Goal: Communication & Community: Share content

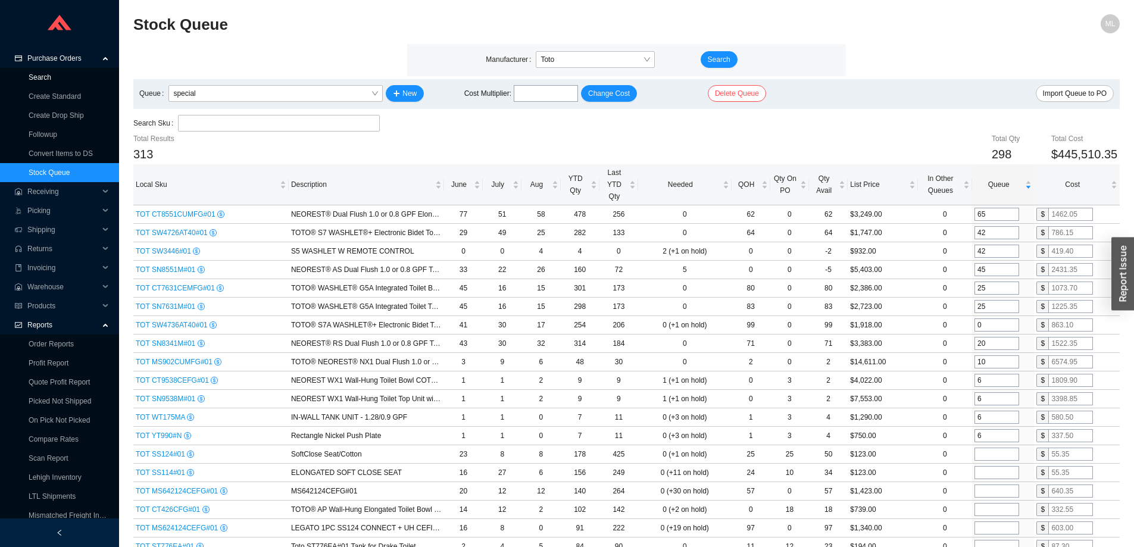
click at [44, 73] on link "Search" at bounding box center [40, 77] width 23 height 8
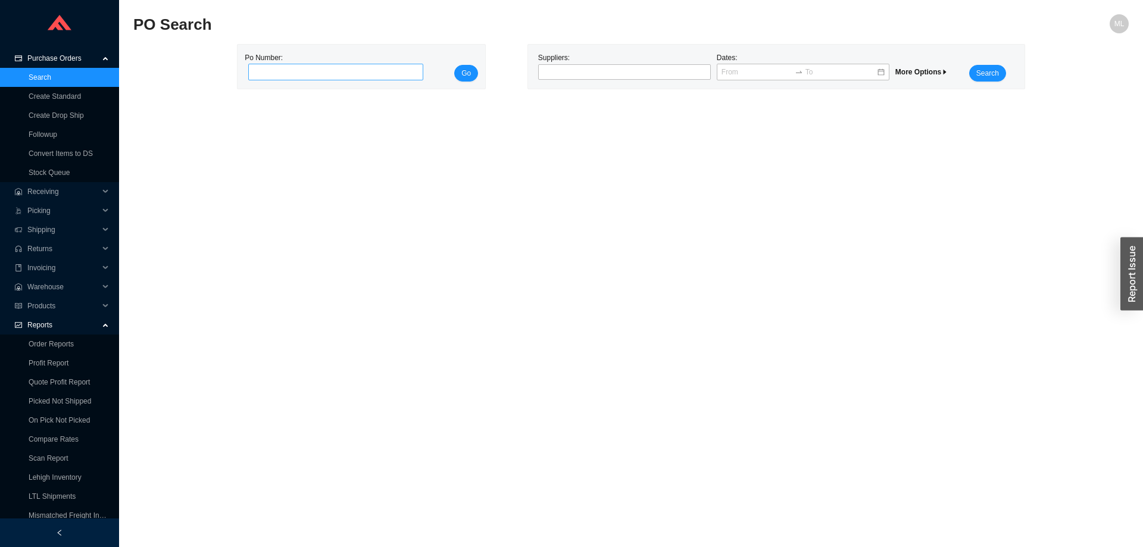
click at [344, 76] on input "tel" at bounding box center [335, 72] width 175 height 17
type input "981068"
click button "Go" at bounding box center [466, 73] width 24 height 17
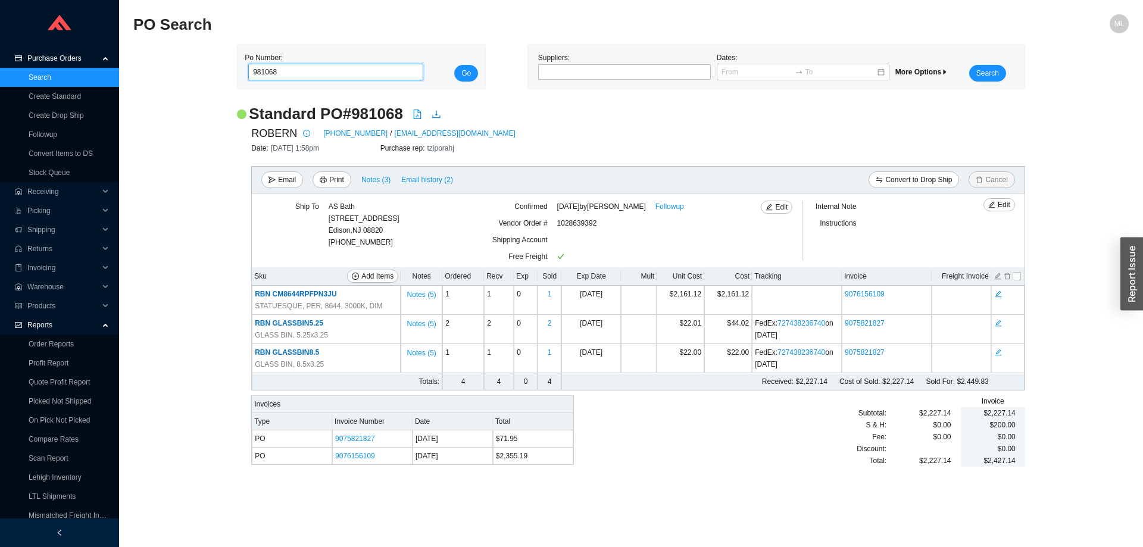
drag, startPoint x: 310, startPoint y: 76, endPoint x: 197, endPoint y: 78, distance: 112.5
click at [197, 78] on div "Po Number: 981068 Go Suppliers: Dates: More Options Search" at bounding box center [630, 66] width 995 height 45
click at [569, 77] on div at bounding box center [620, 72] width 158 height 12
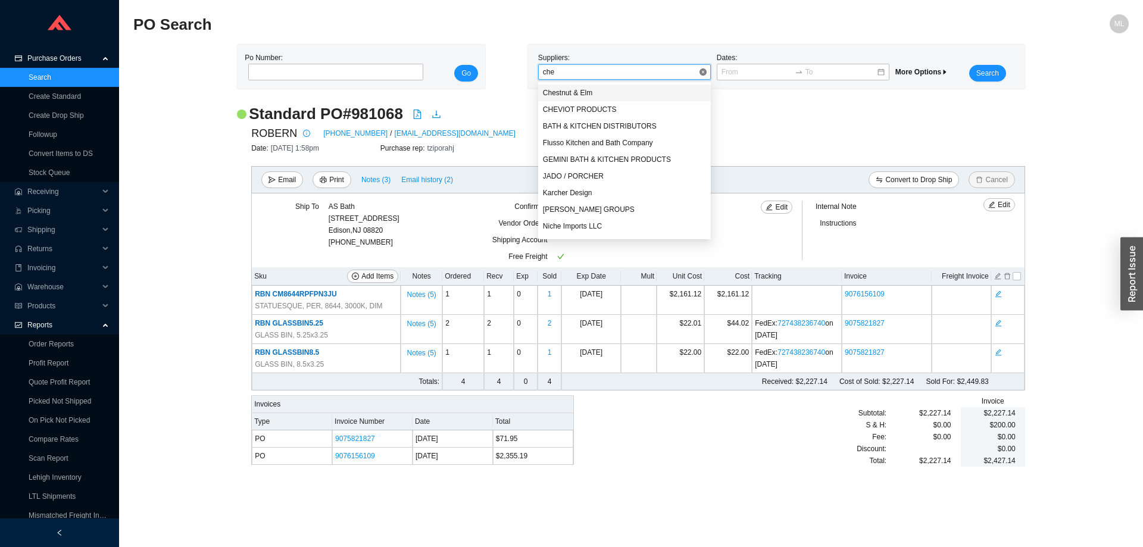
type input "chev"
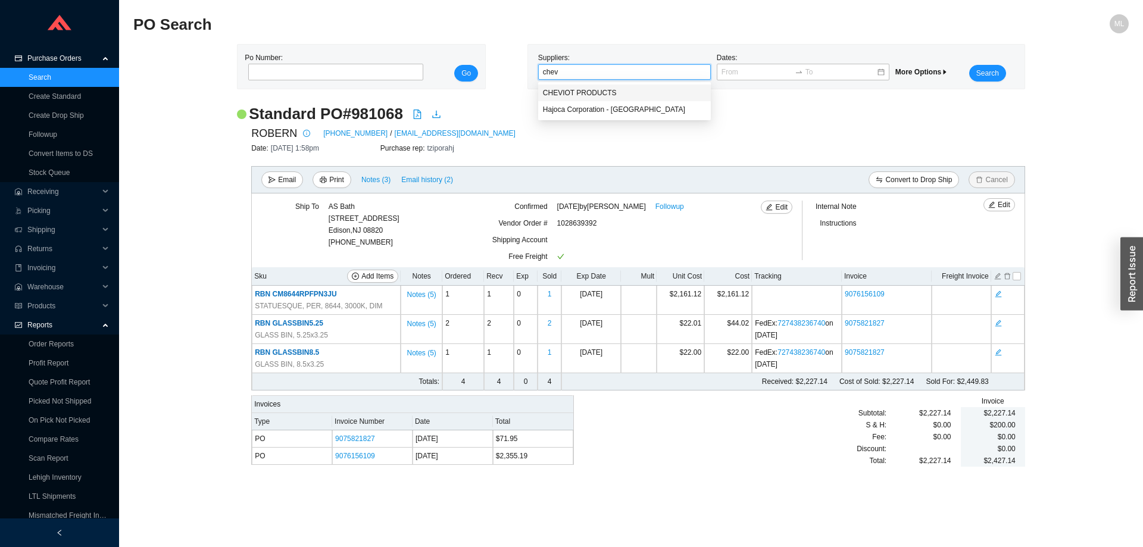
click at [575, 88] on div "CHEVIOT PRODUCTS" at bounding box center [624, 93] width 163 height 11
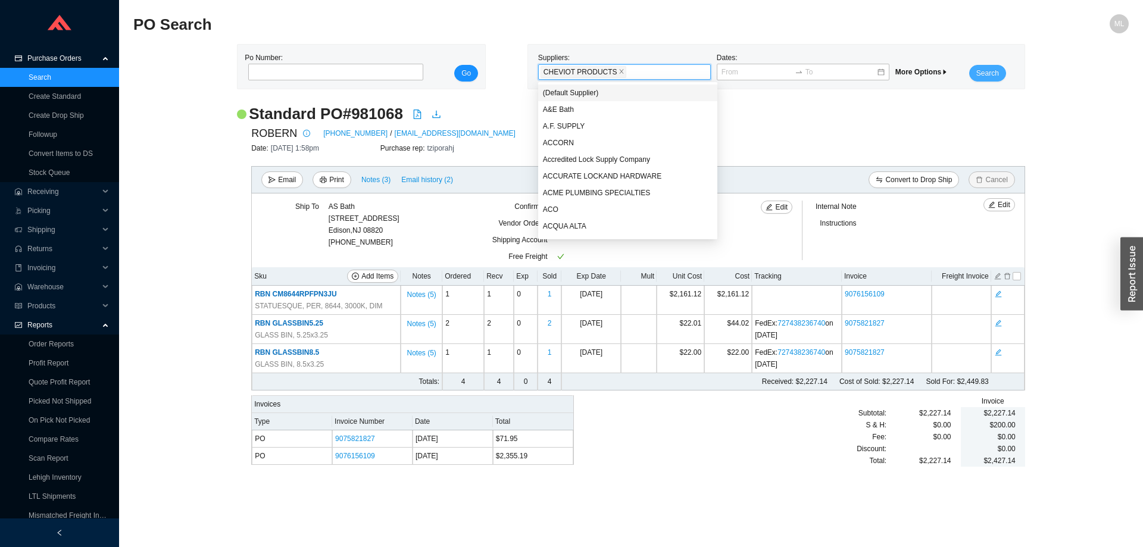
click at [987, 80] on button "Search" at bounding box center [987, 73] width 37 height 17
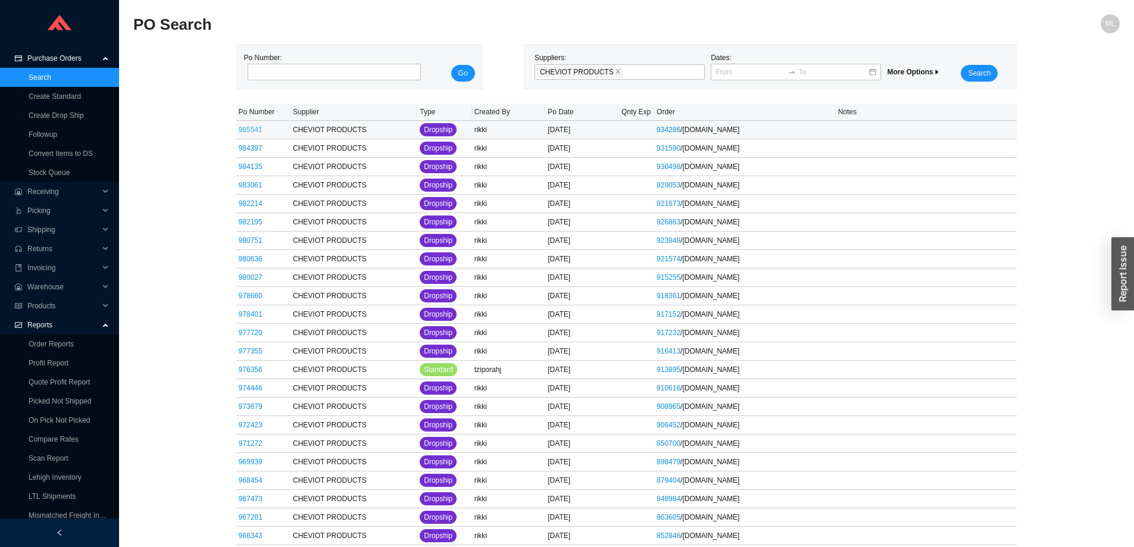
click at [254, 130] on link "985541" at bounding box center [251, 130] width 24 height 8
click at [255, 260] on link "980636" at bounding box center [251, 259] width 24 height 8
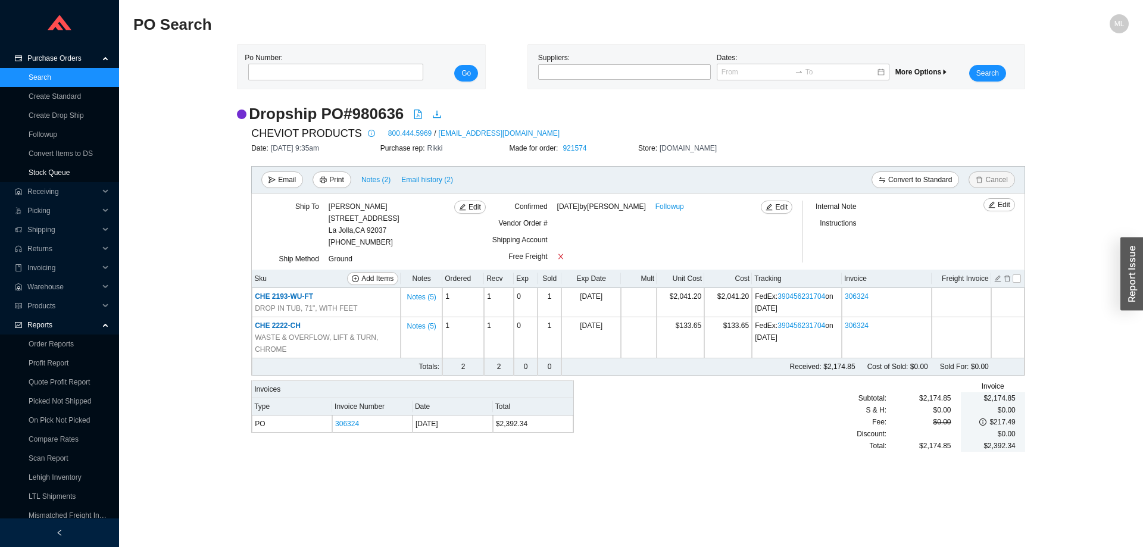
click at [53, 171] on link "Stock Queue" at bounding box center [49, 172] width 41 height 8
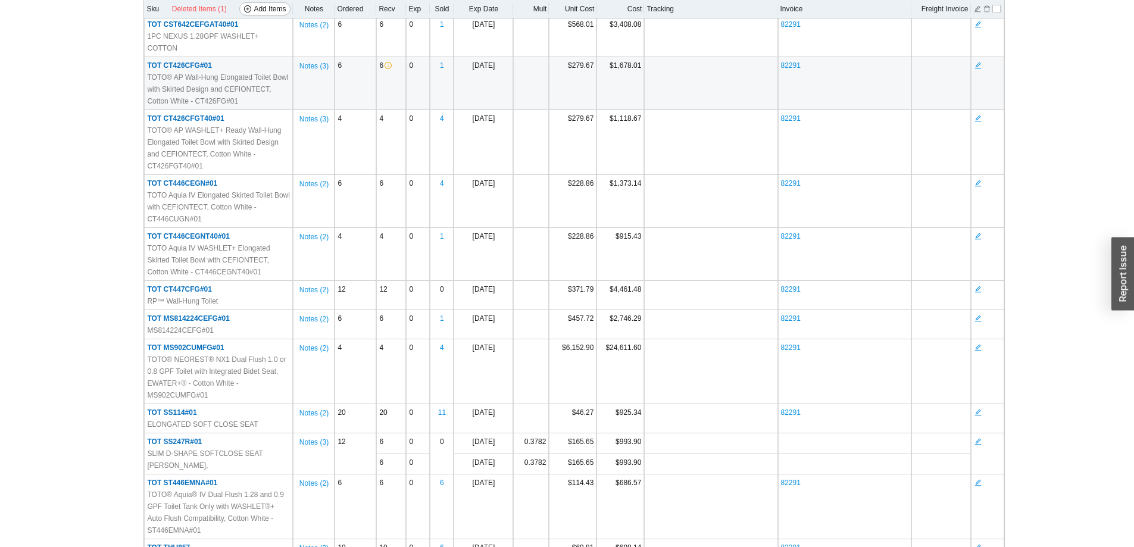
scroll to position [277, 0]
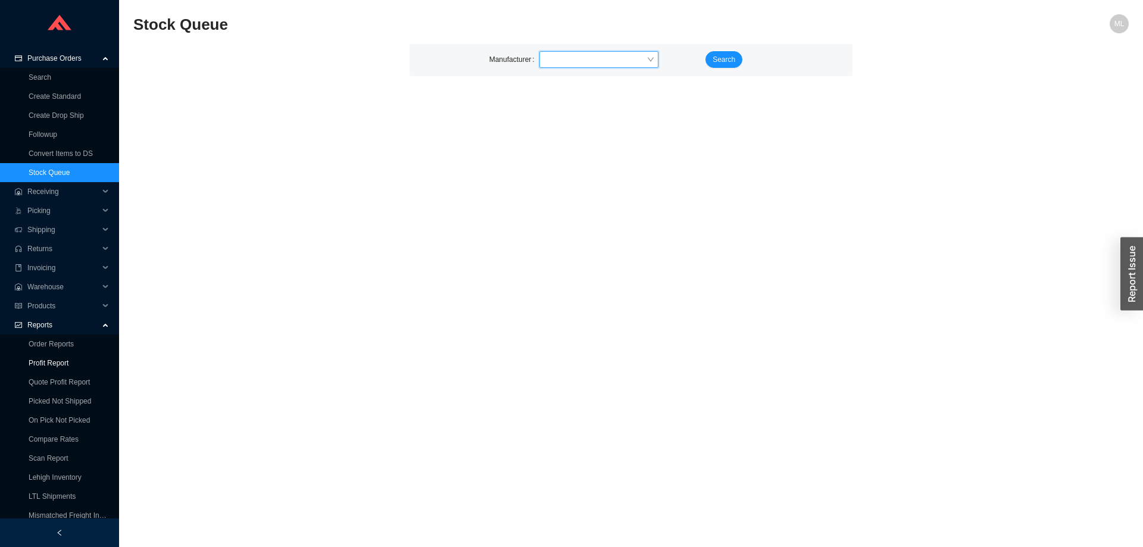
click at [54, 360] on link "Profit Report" at bounding box center [49, 363] width 40 height 8
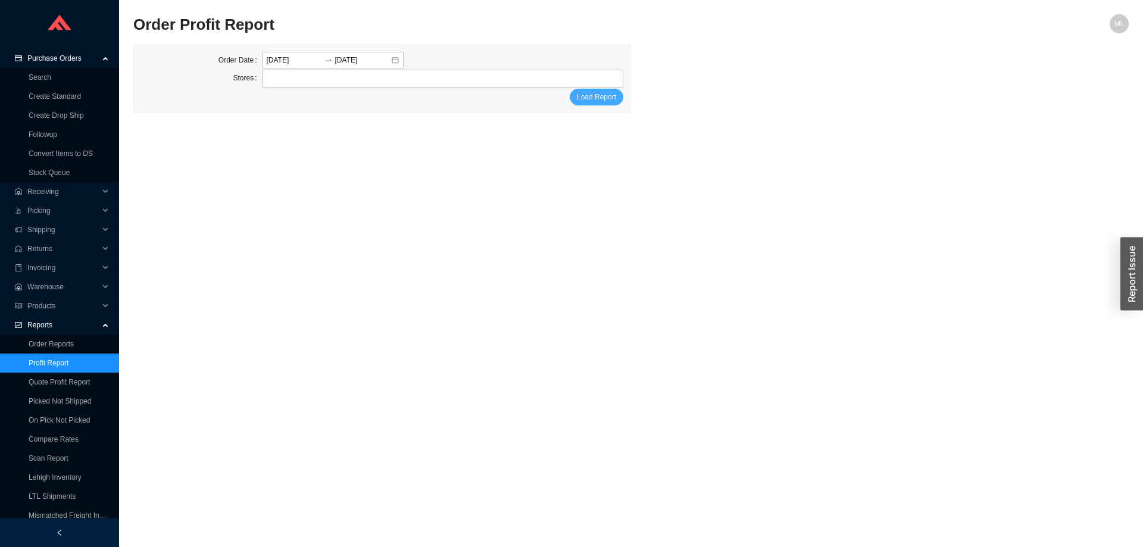
click at [603, 97] on span "Load Report" at bounding box center [596, 97] width 39 height 12
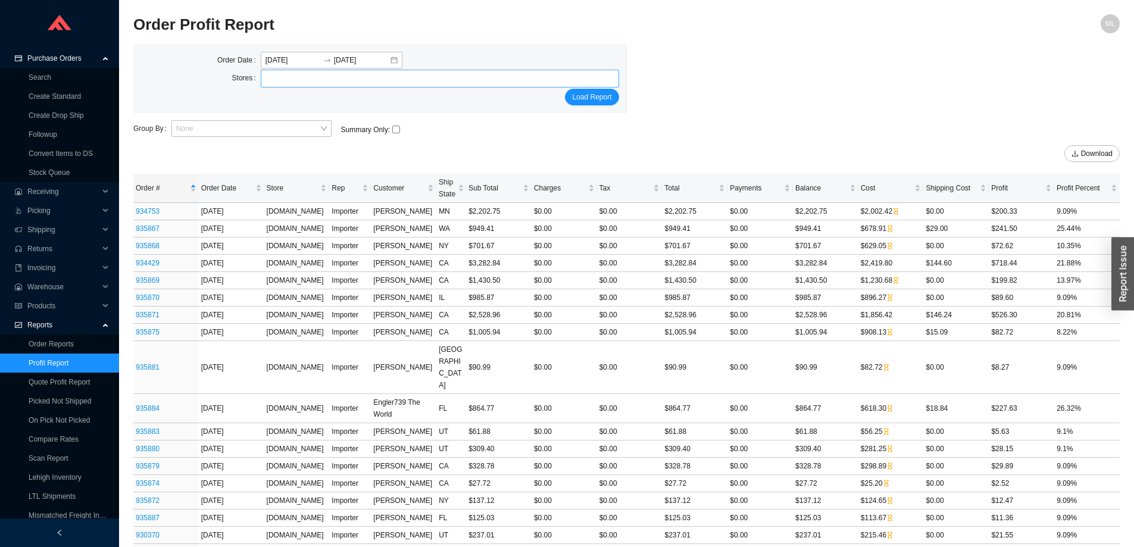
click at [286, 80] on div at bounding box center [435, 78] width 344 height 17
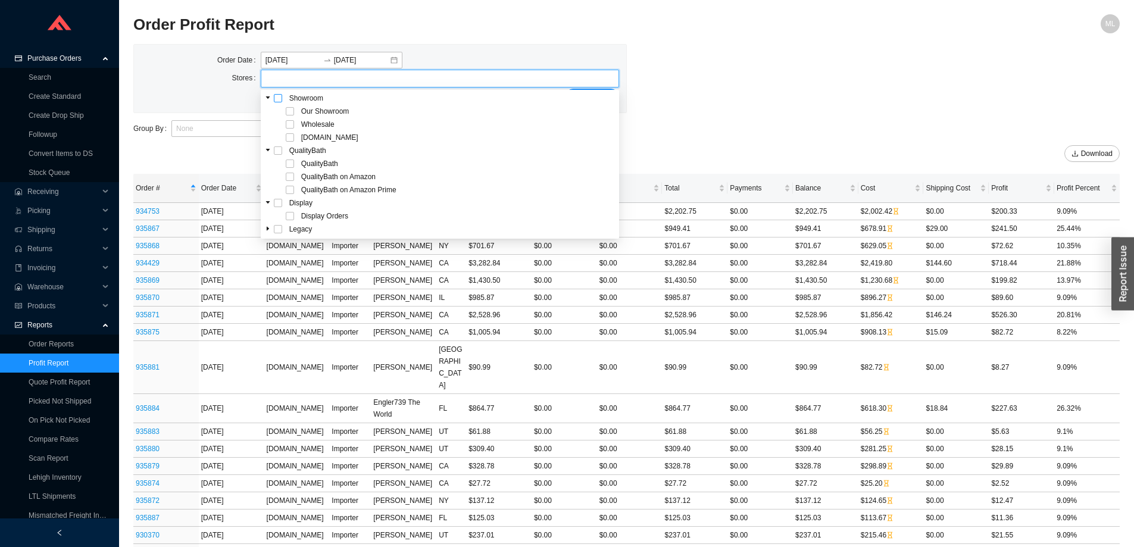
click at [279, 101] on span at bounding box center [278, 98] width 8 height 8
click at [802, 91] on div "Order Date 2025-08-25 2025-08-25 Stores Our Showroom Wholesale HomeAndStone.com…" at bounding box center [626, 78] width 987 height 69
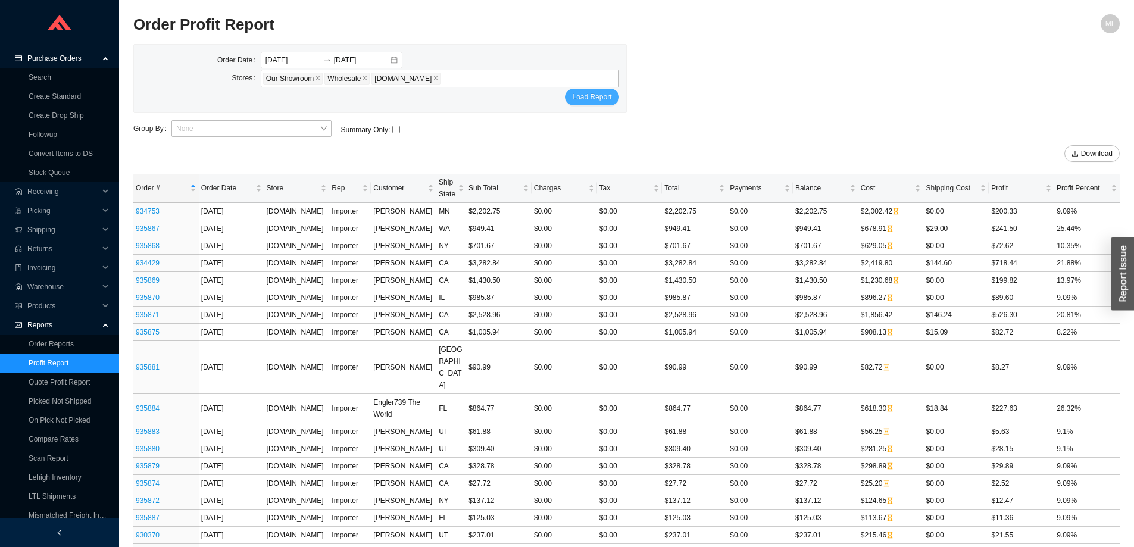
click at [605, 97] on span "Load Report" at bounding box center [591, 97] width 39 height 12
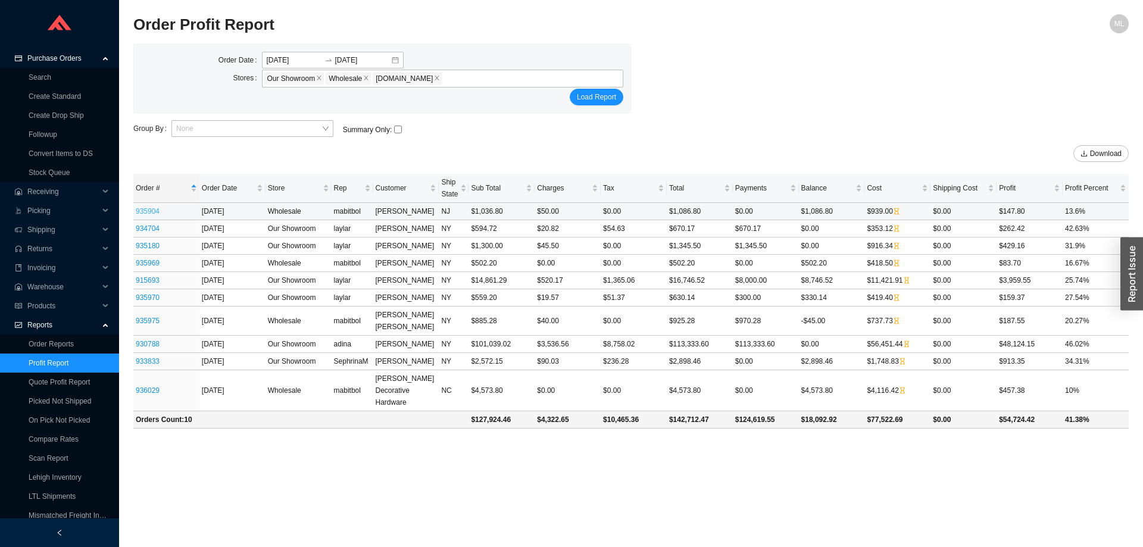
click at [142, 211] on link "935904" at bounding box center [148, 211] width 24 height 8
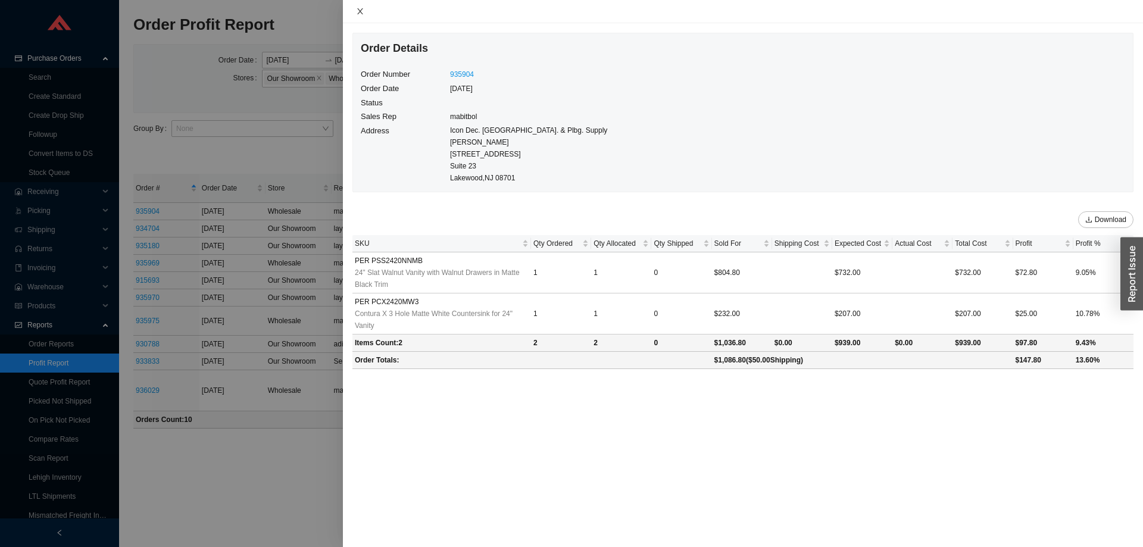
click at [362, 10] on icon "close" at bounding box center [360, 11] width 6 height 6
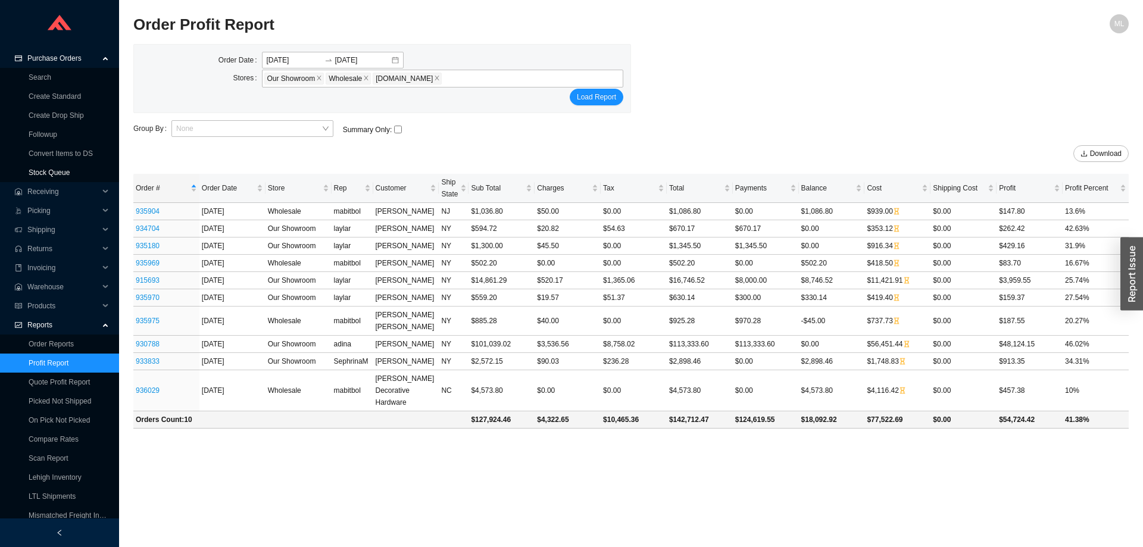
click at [46, 172] on link "Stock Queue" at bounding box center [49, 172] width 41 height 8
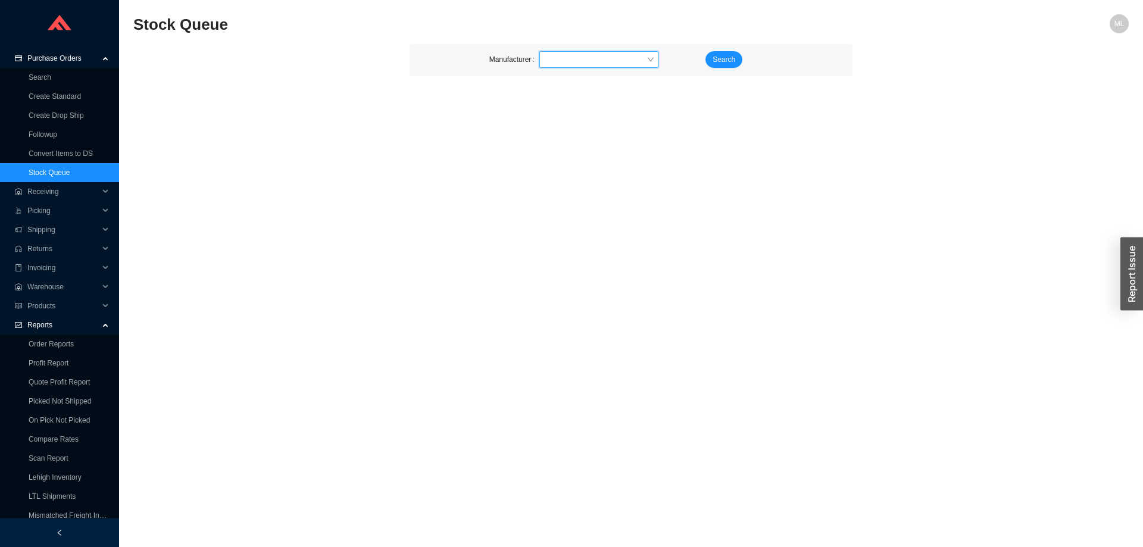
click at [575, 62] on input "search" at bounding box center [595, 59] width 102 height 15
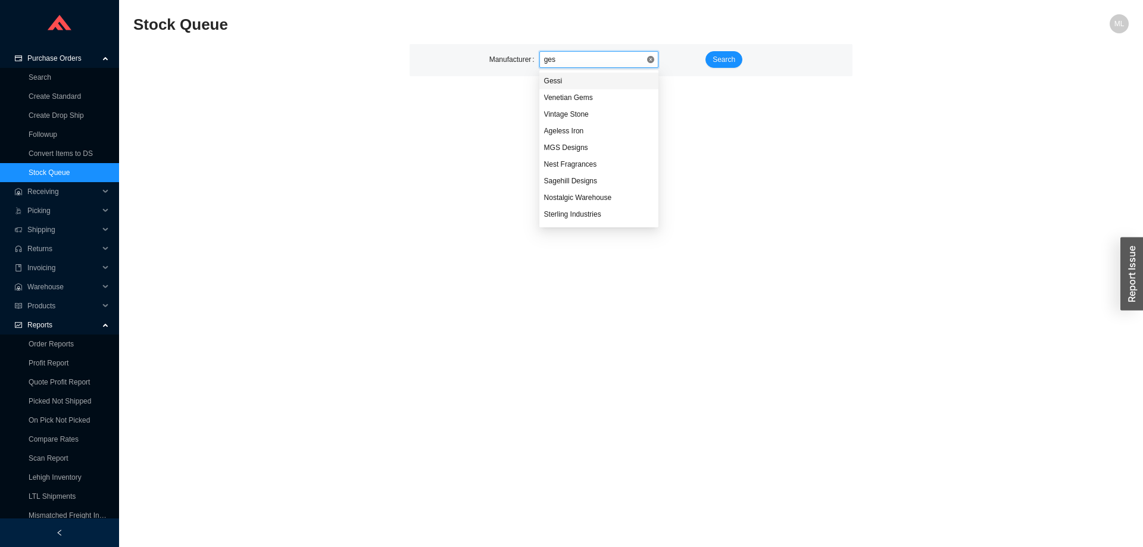
type input "gess"
click at [570, 81] on div "Gessi" at bounding box center [599, 81] width 110 height 11
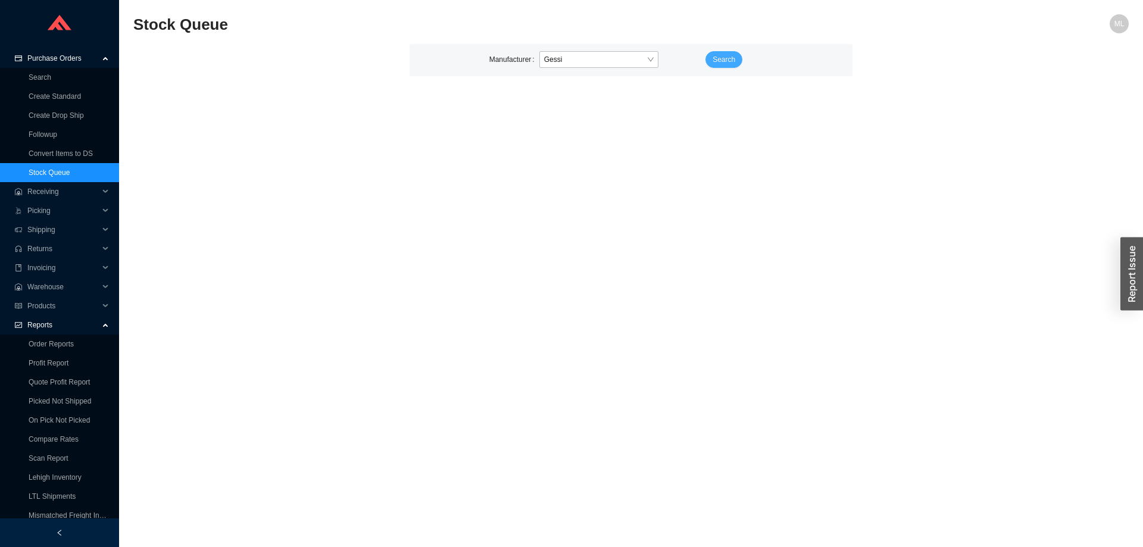
click at [720, 57] on span "Search" at bounding box center [724, 60] width 23 height 12
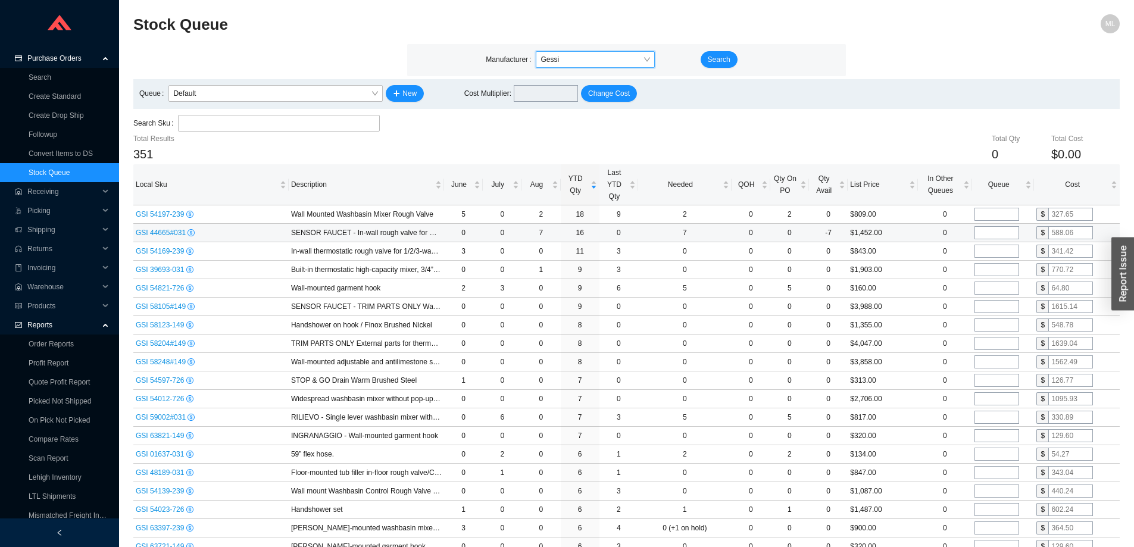
click at [998, 229] on input "tel" at bounding box center [997, 232] width 45 height 13
type input "7"
click at [991, 211] on input "tel" at bounding box center [997, 214] width 45 height 13
type input "7"
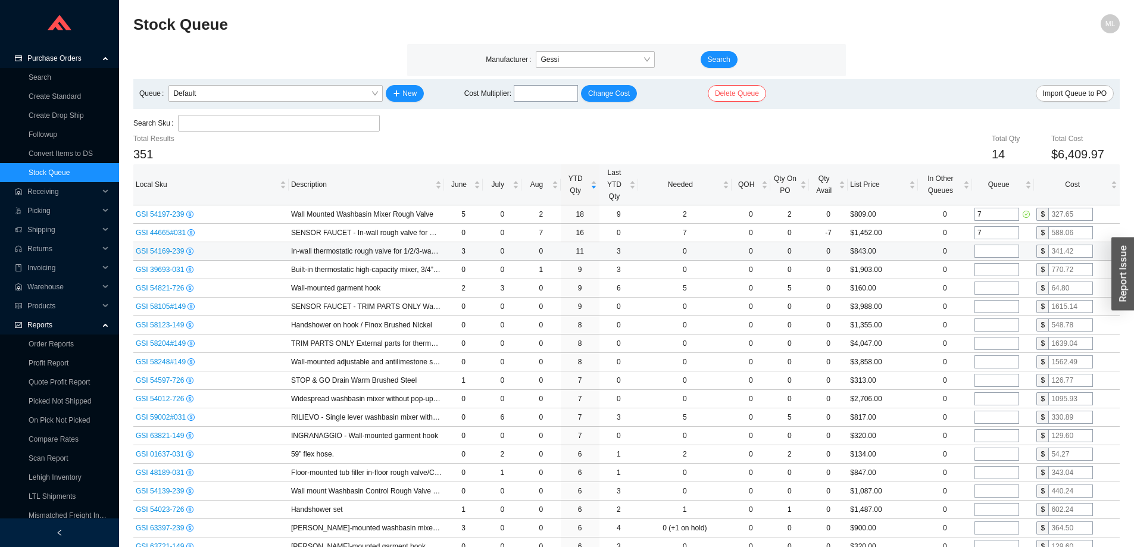
click at [189, 251] on icon "dollar" at bounding box center [190, 251] width 2 height 4
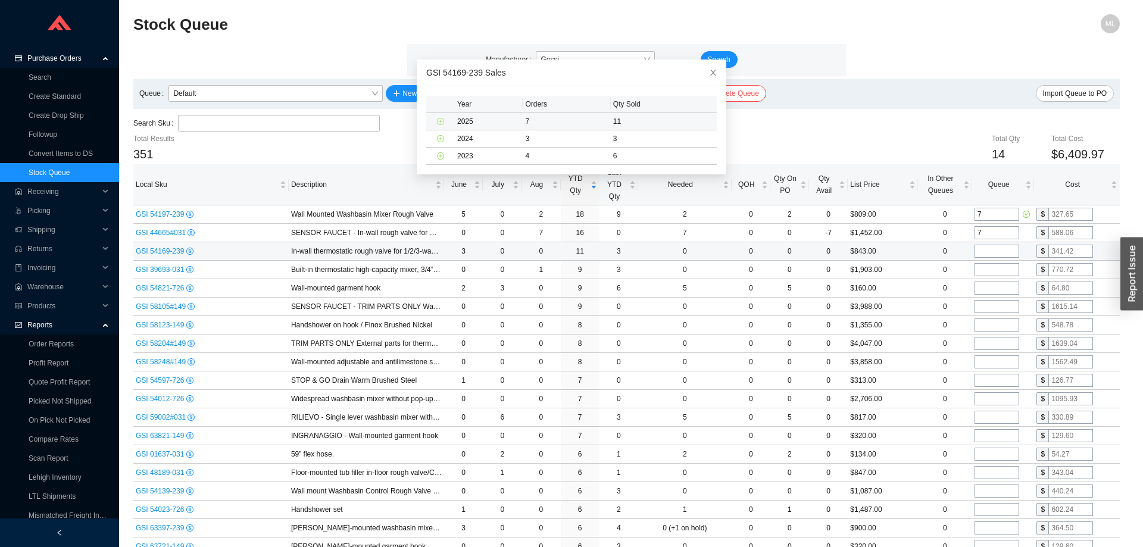
click at [438, 122] on icon "plus-circle" at bounding box center [441, 121] width 6 height 6
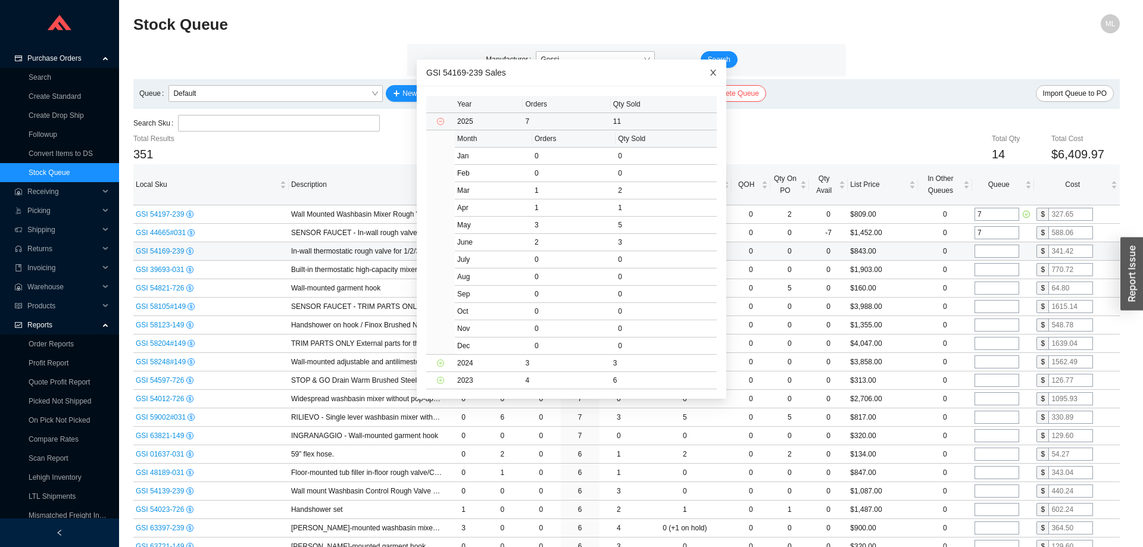
click at [709, 69] on icon "close" at bounding box center [713, 72] width 8 height 8
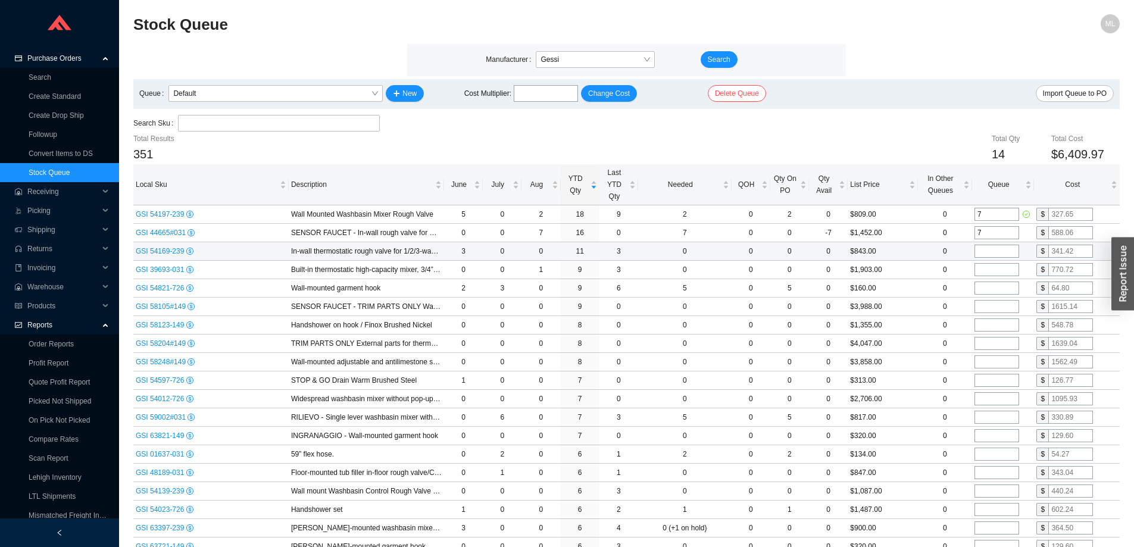
click at [990, 251] on input "tel" at bounding box center [997, 251] width 45 height 13
type input "4"
click at [851, 135] on div "Total Qty 18 Total Cost $7,775.65" at bounding box center [709, 149] width 822 height 32
click at [187, 214] on icon "dollar" at bounding box center [190, 214] width 6 height 6
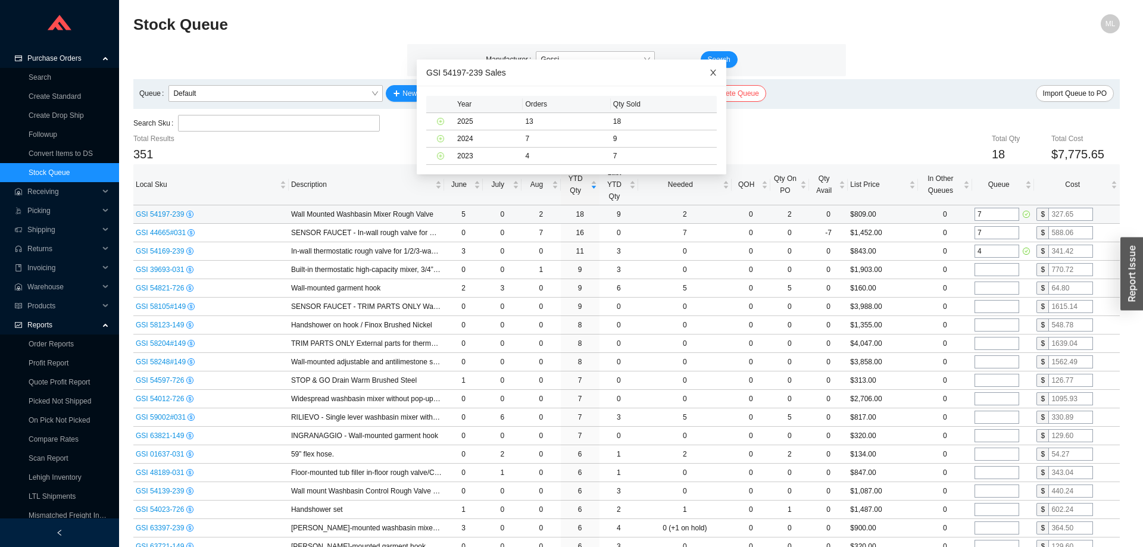
click at [709, 73] on icon "close" at bounding box center [713, 72] width 8 height 8
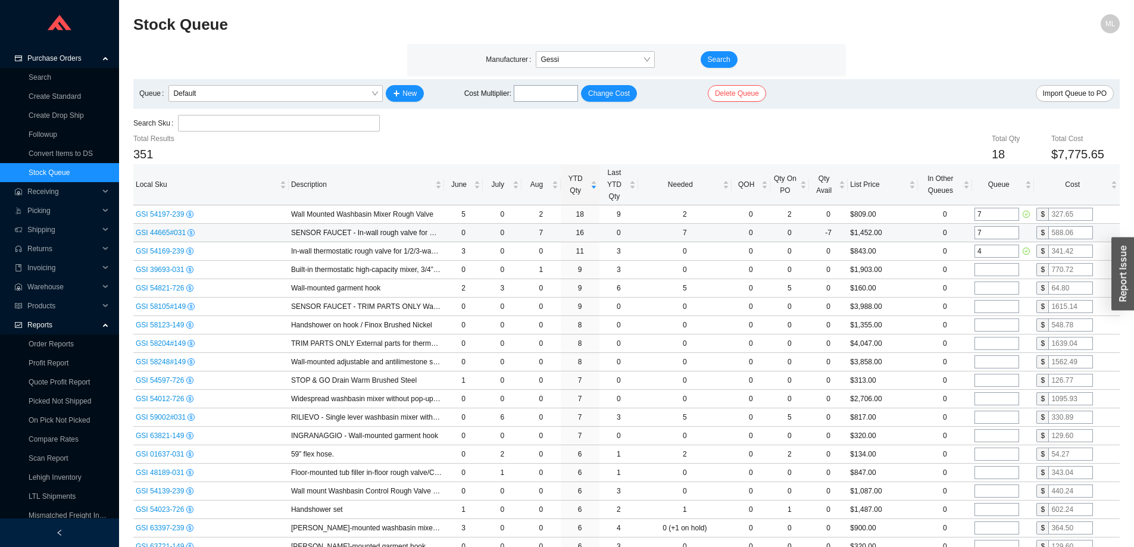
click at [188, 234] on icon "dollar" at bounding box center [191, 232] width 7 height 7
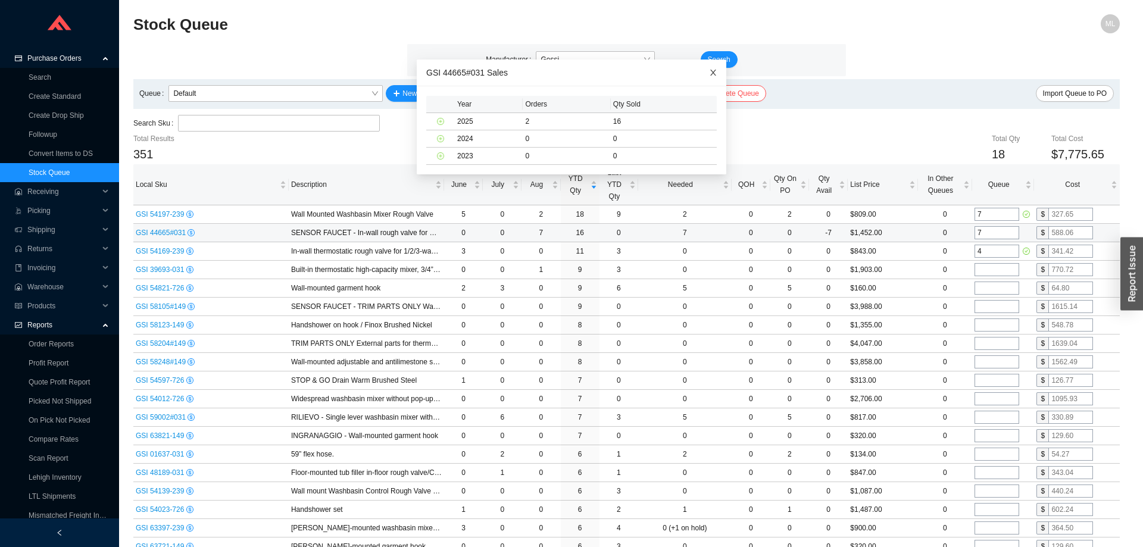
click at [709, 70] on icon "close" at bounding box center [713, 72] width 8 height 8
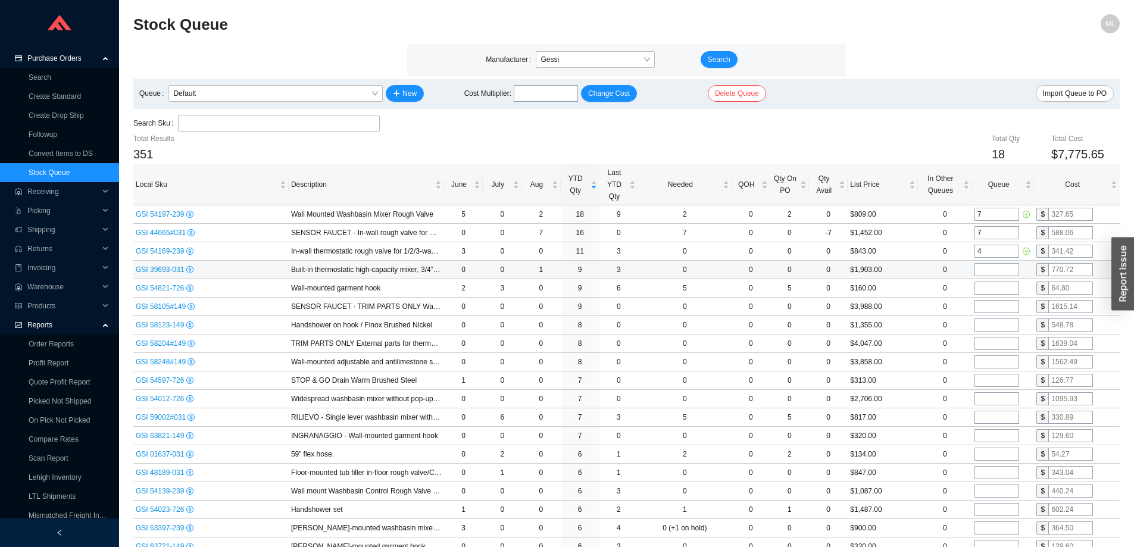
click at [187, 271] on icon "dollar" at bounding box center [190, 270] width 6 height 6
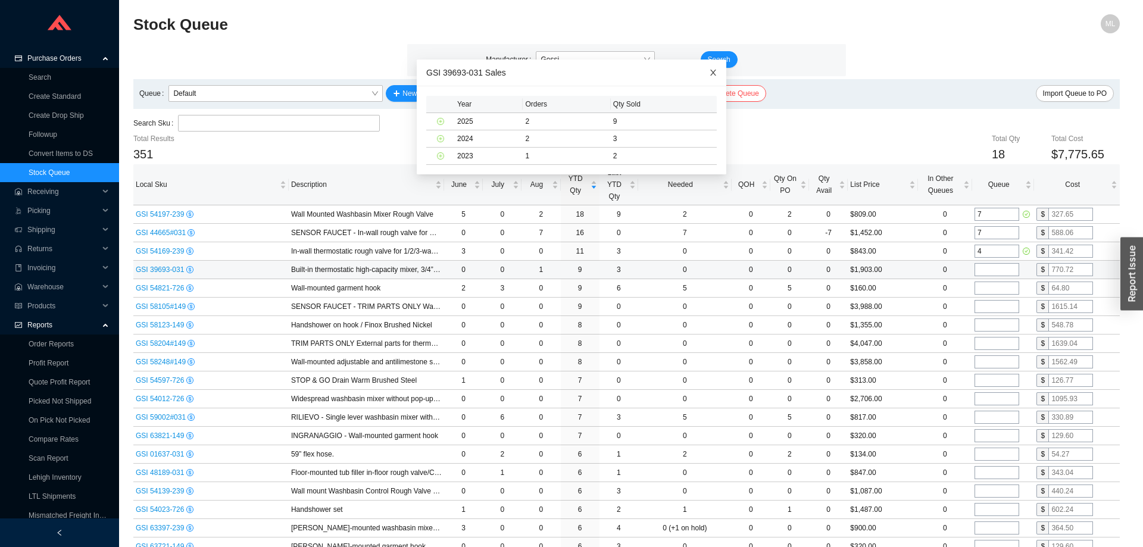
click at [709, 71] on icon "close" at bounding box center [713, 72] width 8 height 8
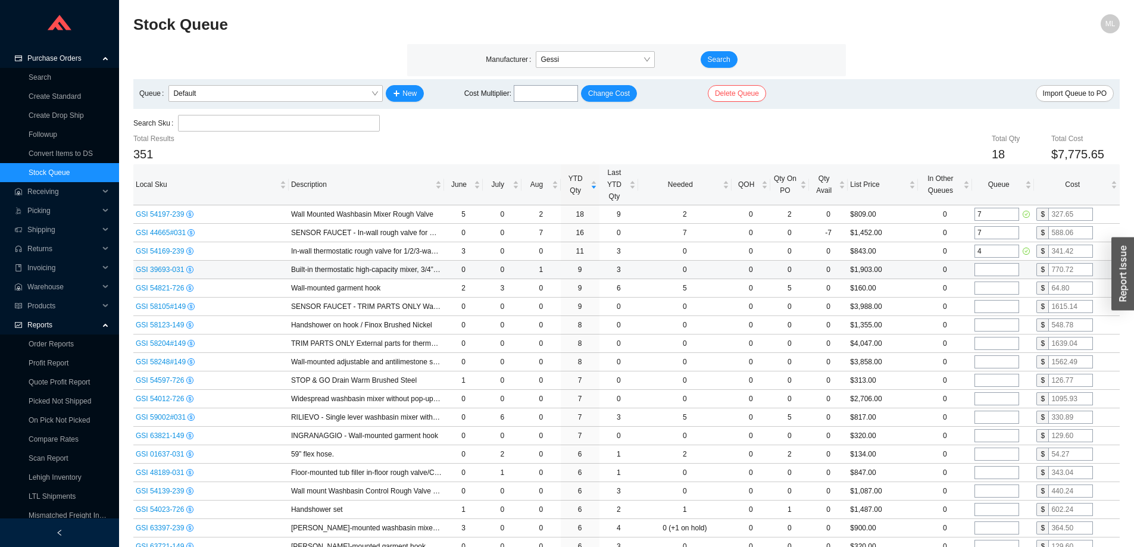
click at [187, 270] on icon "dollar" at bounding box center [190, 270] width 6 height 6
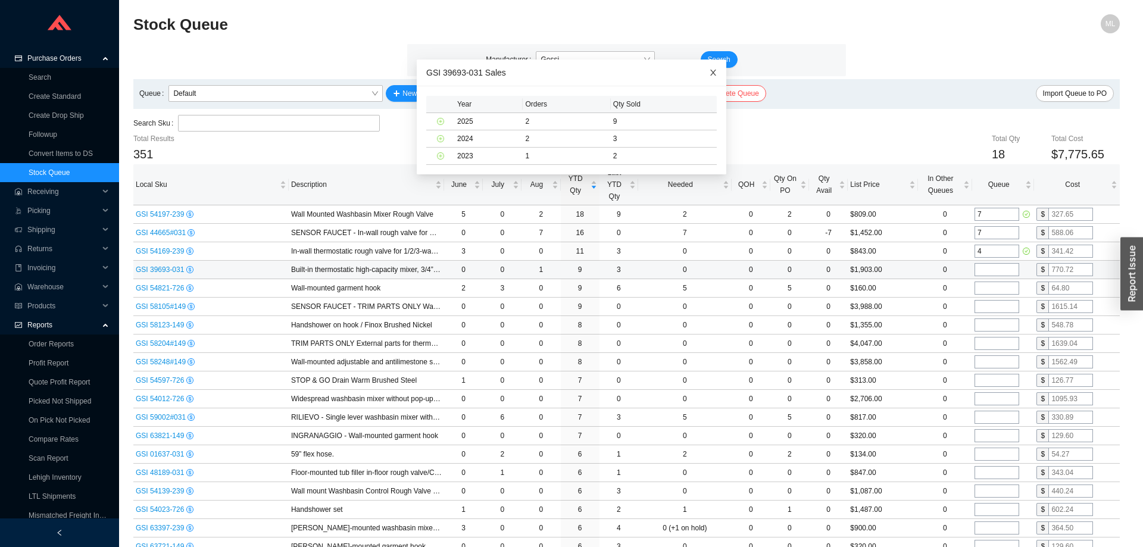
click at [709, 68] on icon "close" at bounding box center [713, 72] width 8 height 8
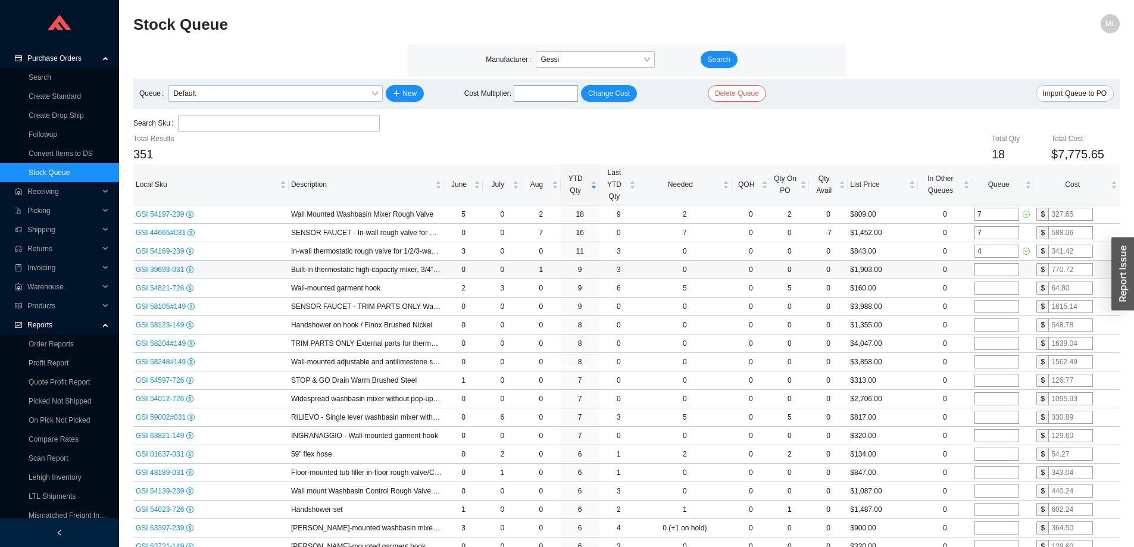
click at [990, 266] on input "tel" at bounding box center [997, 269] width 45 height 13
type input "3"
click at [768, 143] on div "Click to sort ascending" at bounding box center [791, 152] width 82 height 19
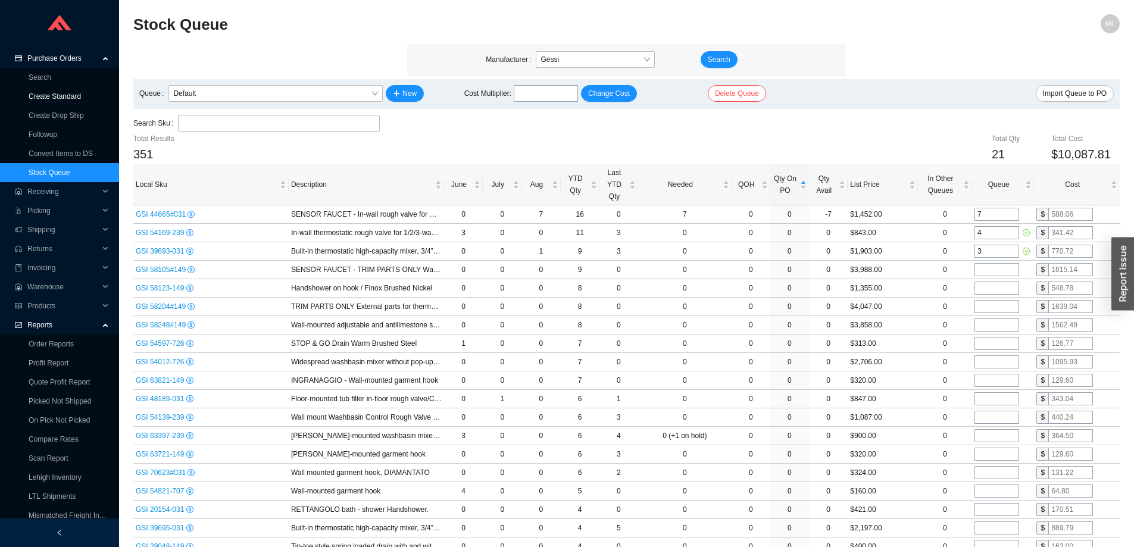
click at [42, 97] on link "Create Standard" at bounding box center [55, 96] width 52 height 8
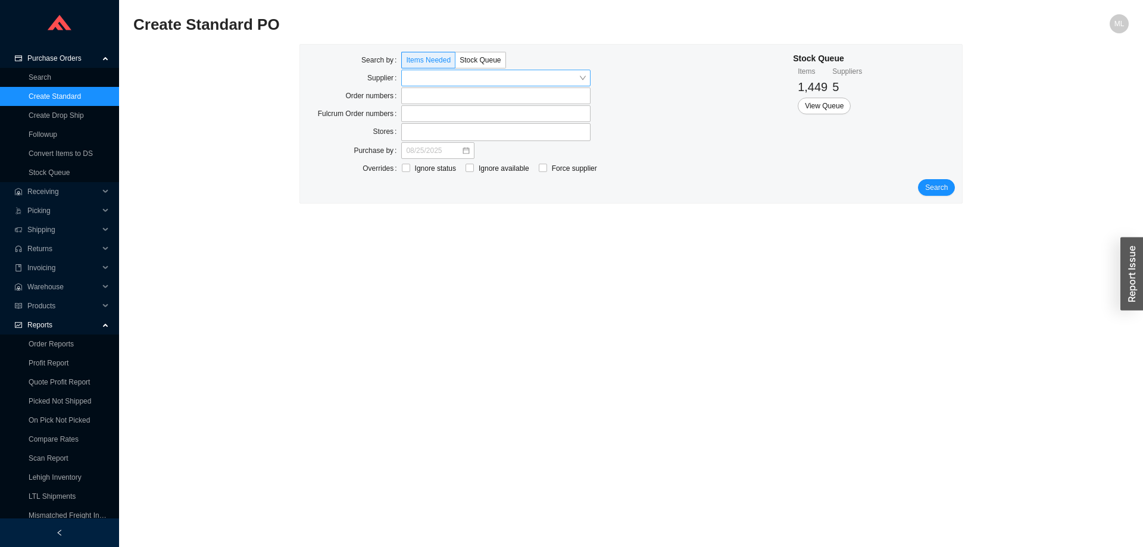
click at [439, 78] on input "search" at bounding box center [492, 77] width 173 height 15
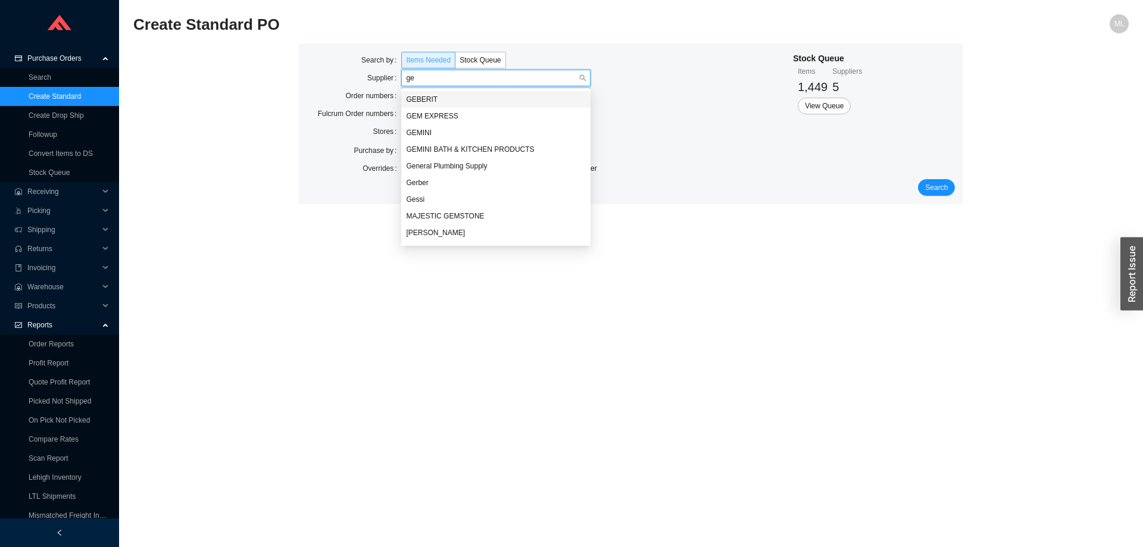
type input "ges"
click at [424, 95] on div "Gessi" at bounding box center [496, 99] width 180 height 11
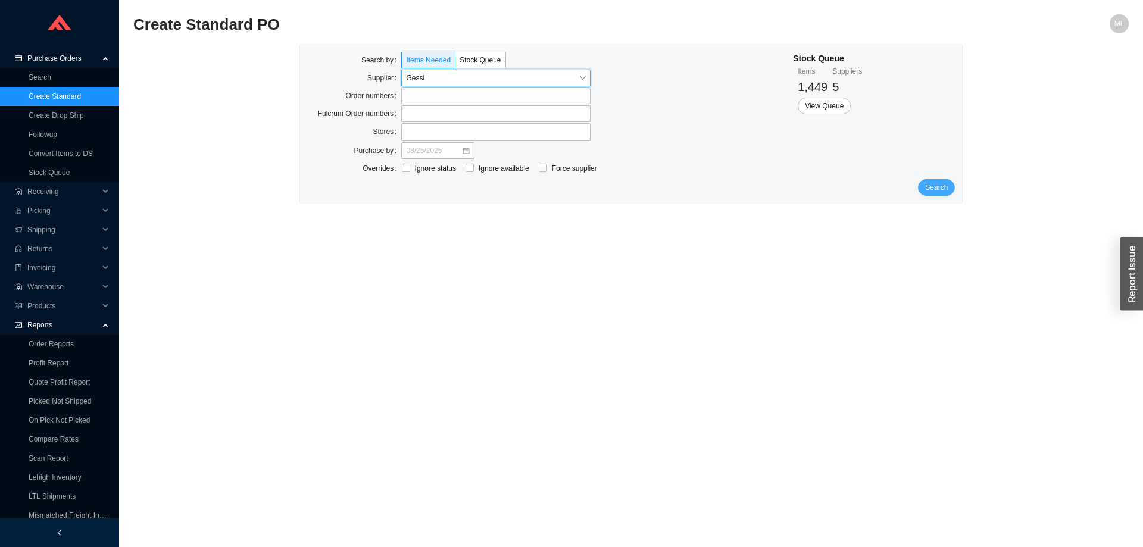
click at [935, 186] on span "Search" at bounding box center [936, 188] width 23 height 12
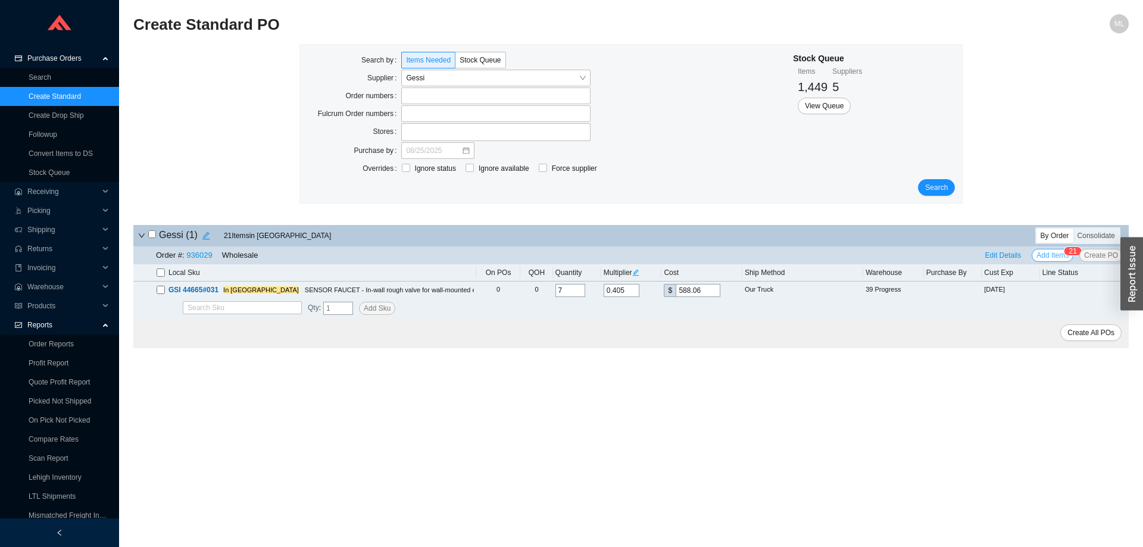
click at [1048, 252] on span "Add Items" at bounding box center [1053, 255] width 32 height 12
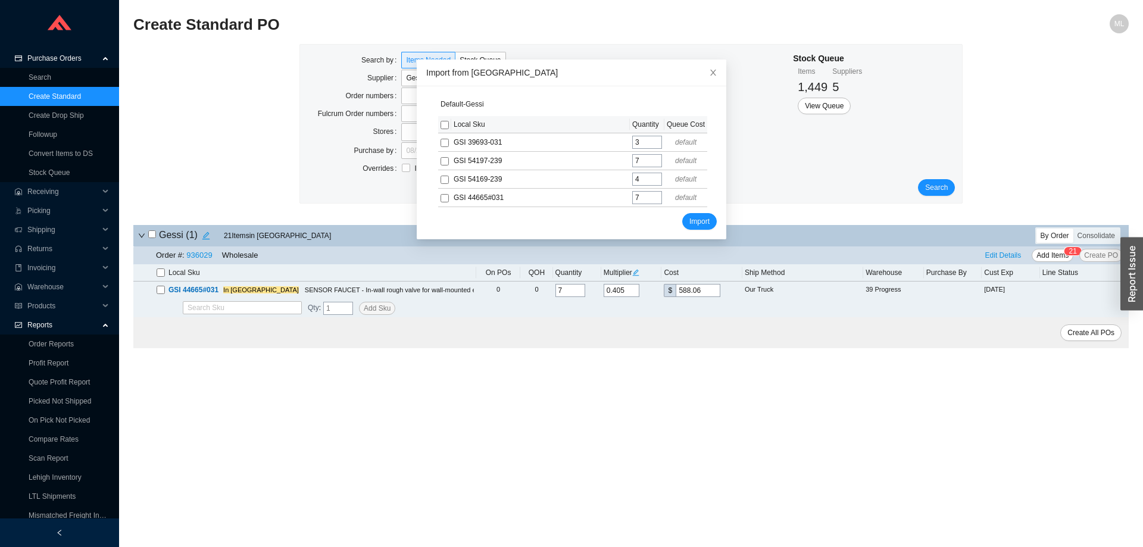
click at [442, 125] on input "checkbox" at bounding box center [445, 125] width 8 height 8
checkbox input "true"
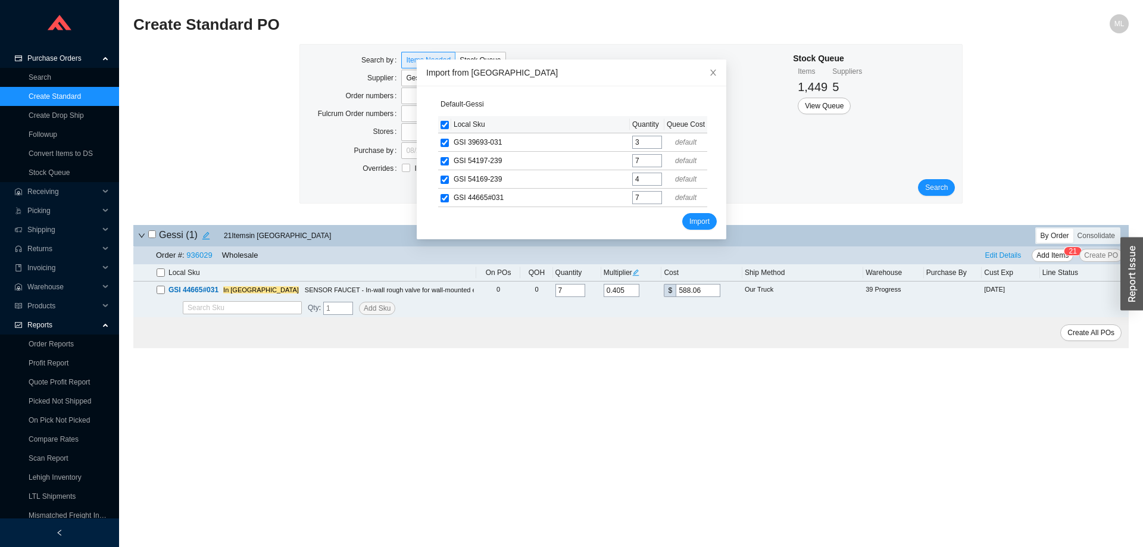
checkbox input "true"
click at [689, 219] on span "Import" at bounding box center [699, 222] width 20 height 12
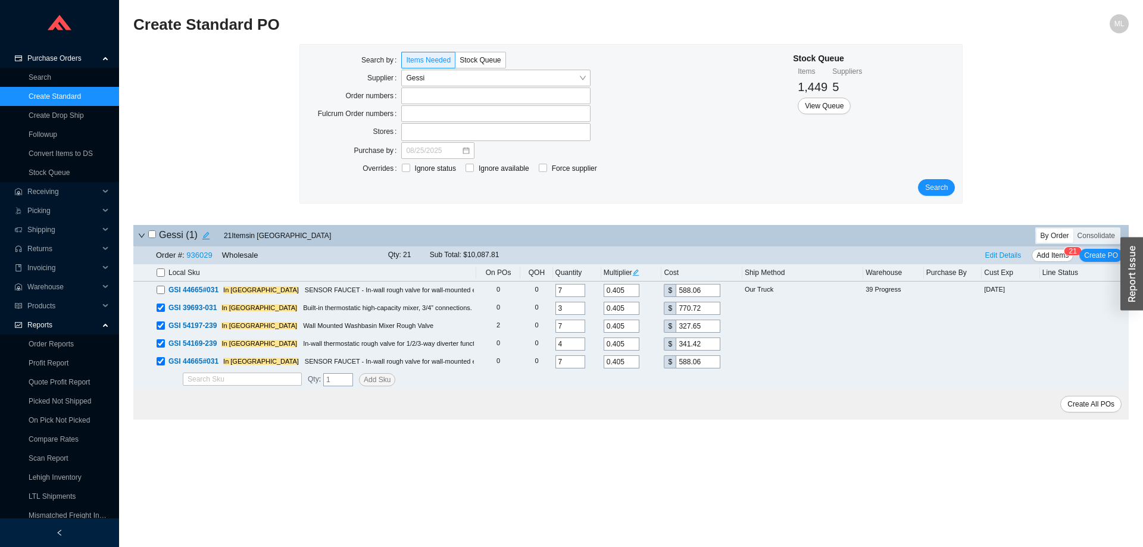
click at [638, 272] on icon "edit" at bounding box center [635, 272] width 7 height 7
drag, startPoint x: 669, startPoint y: 223, endPoint x: 626, endPoint y: 229, distance: 42.8
click at [626, 229] on div "Multiplier 0.405" at bounding box center [646, 224] width 67 height 13
type input ".3645"
click at [664, 245] on span "Update All" at bounding box center [658, 245] width 33 height 12
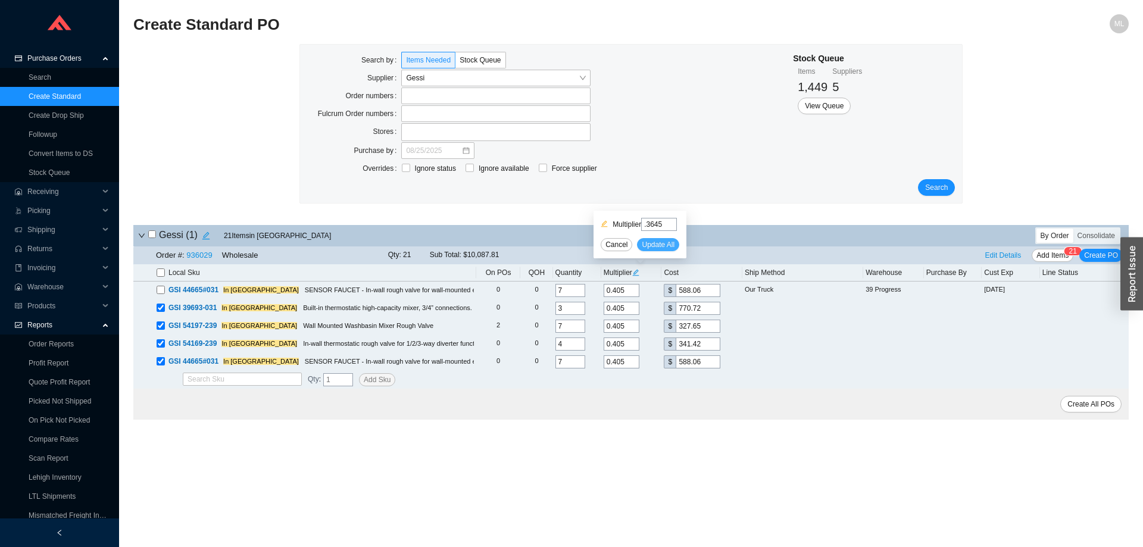
type input "0.3645"
type input "529.25"
type input "0.3645"
type input "693.64"
type input "0.3645"
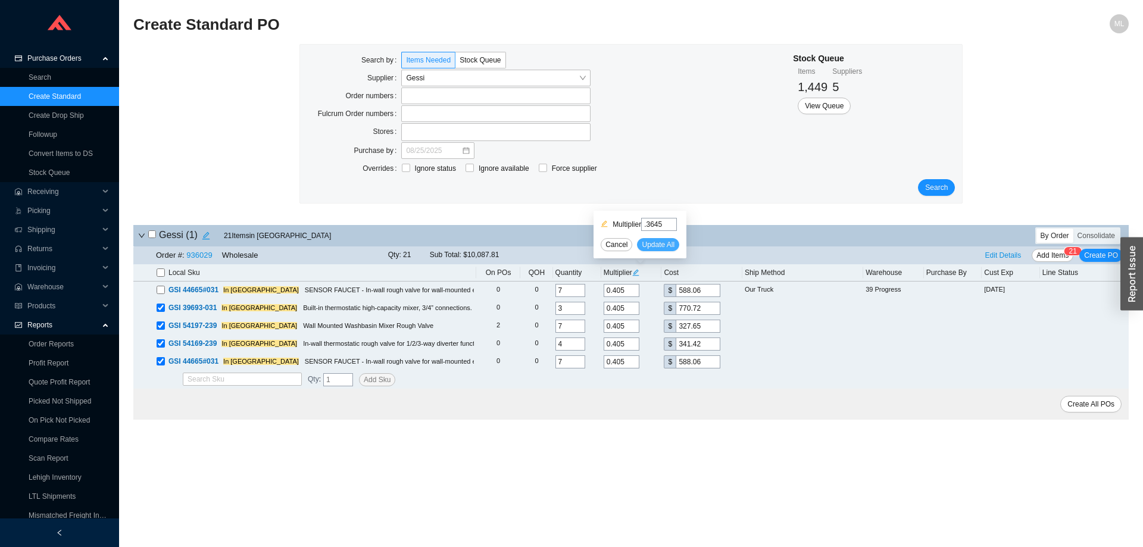
type input "294.88"
type input "0.3645"
type input "307.27"
type input "0.3645"
type input "529.25"
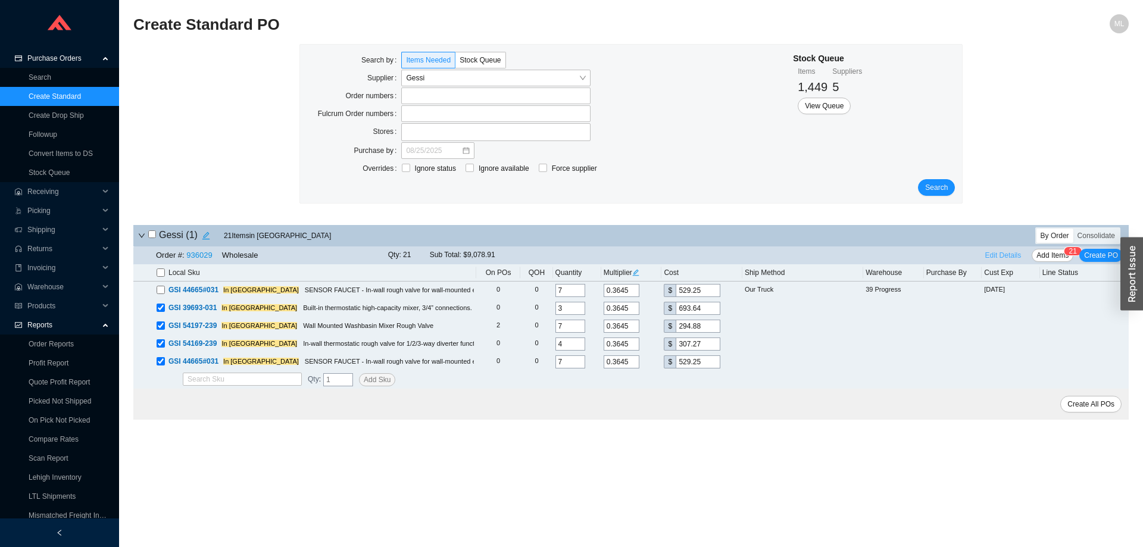
click at [1001, 256] on span "Edit Details" at bounding box center [1003, 255] width 36 height 12
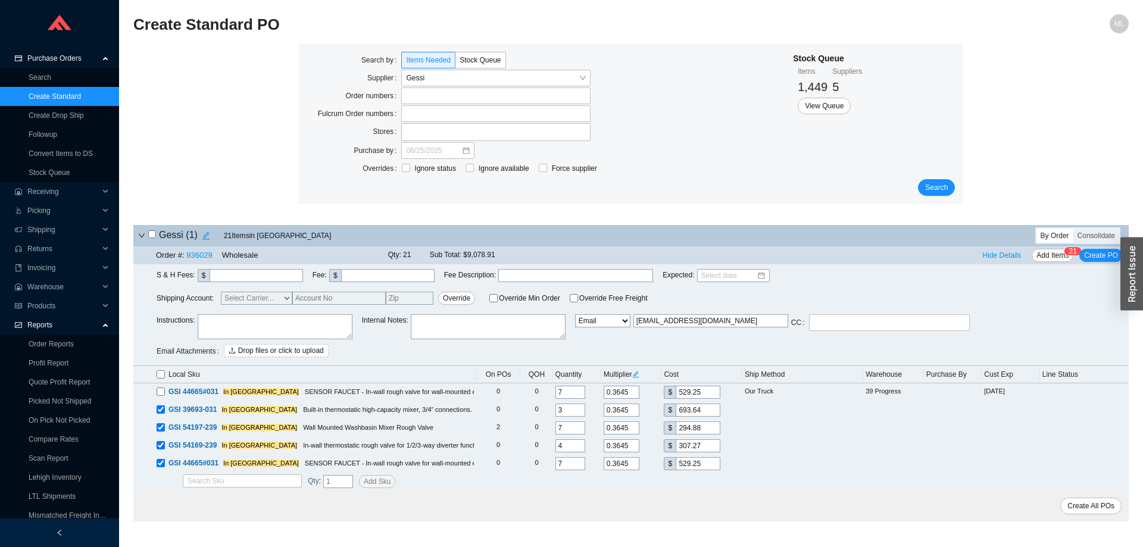
drag, startPoint x: 728, startPoint y: 324, endPoint x: 550, endPoint y: 327, distance: 178.6
click at [550, 327] on div "Instructions : Internal Notes : Email Email Buyer EDI Do Not Send cs.northameri…" at bounding box center [643, 337] width 972 height 46
type input "mordy@qualitybath.com"
click at [1101, 255] on span "Create PO" at bounding box center [1101, 255] width 34 height 12
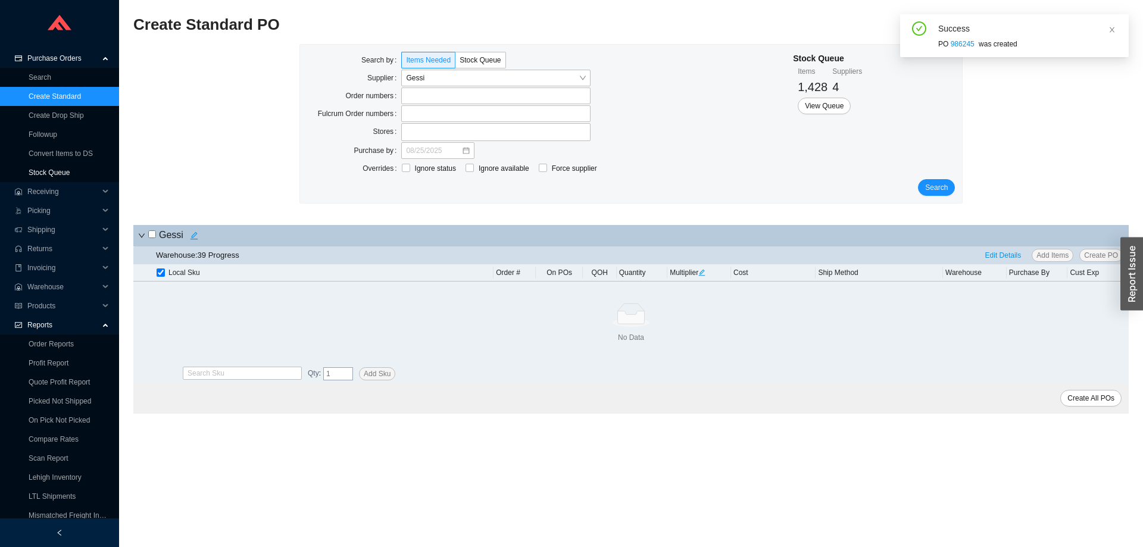
click at [53, 174] on link "Stock Queue" at bounding box center [49, 172] width 41 height 8
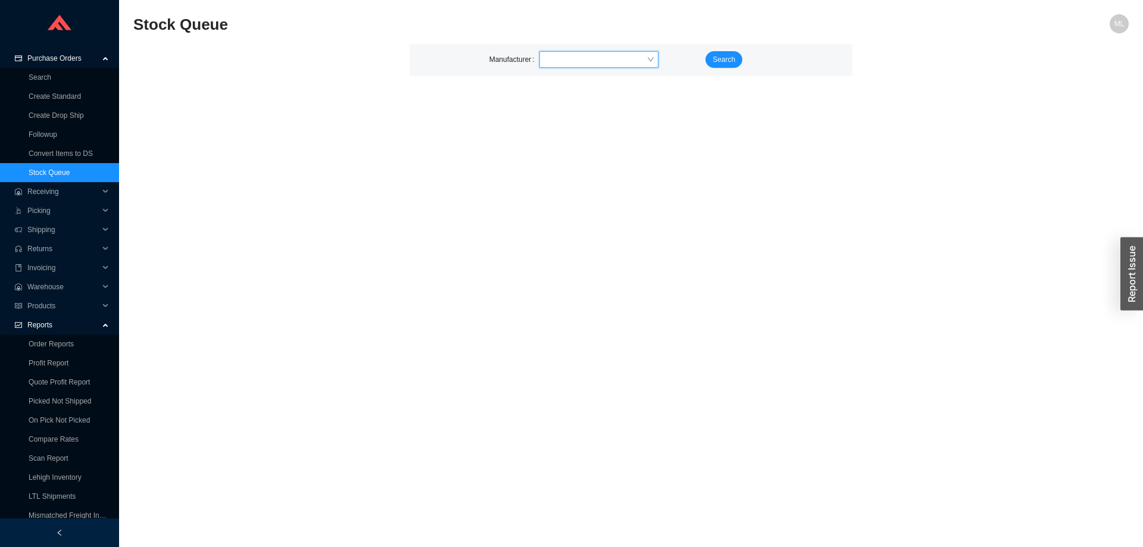
click at [567, 57] on input "search" at bounding box center [595, 59] width 102 height 15
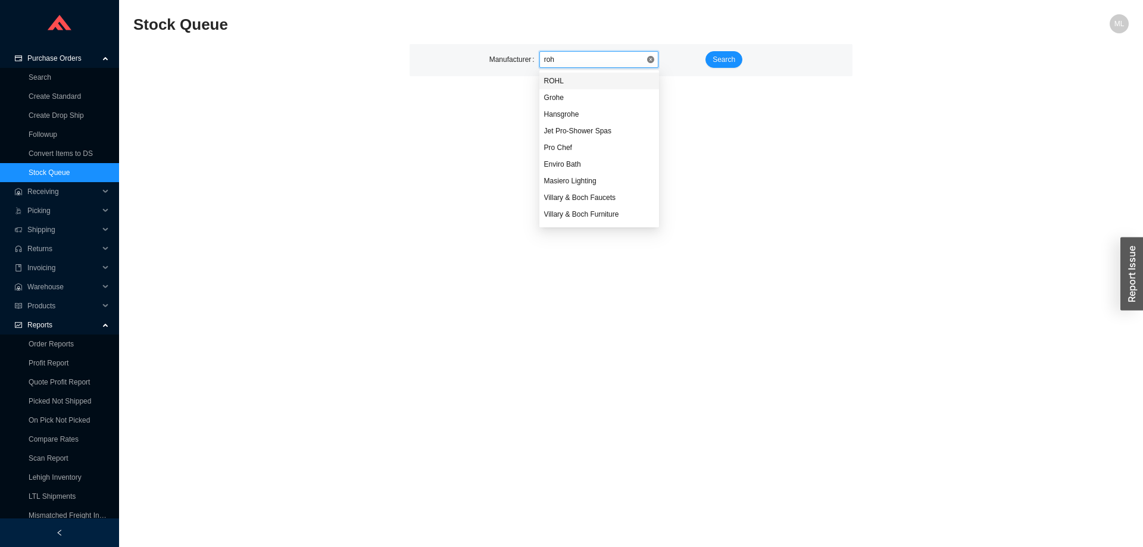
type input "rohl"
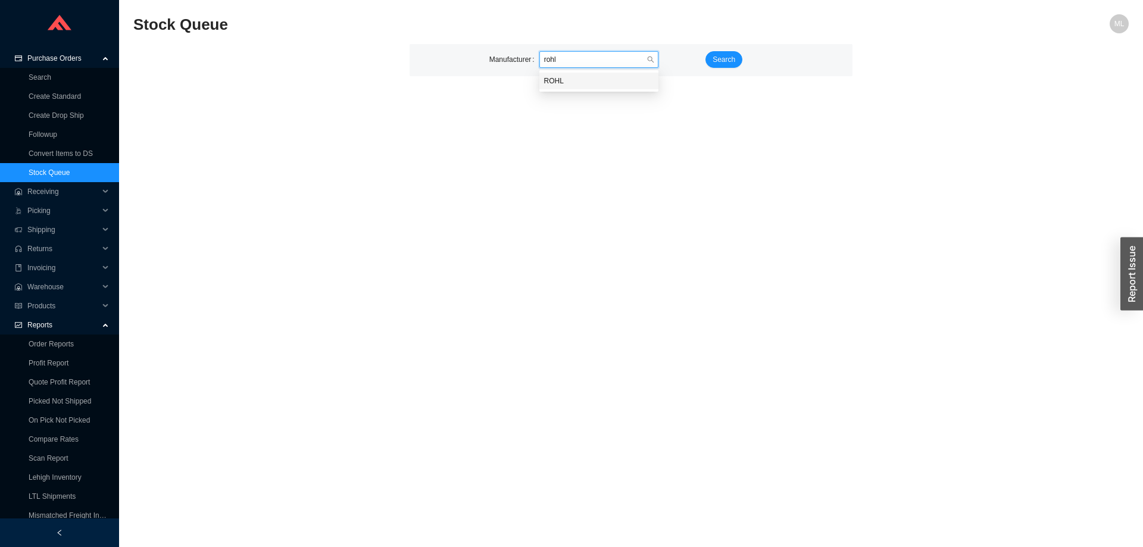
click at [568, 82] on div "ROHL" at bounding box center [599, 81] width 110 height 11
click at [718, 61] on span "Search" at bounding box center [724, 60] width 23 height 12
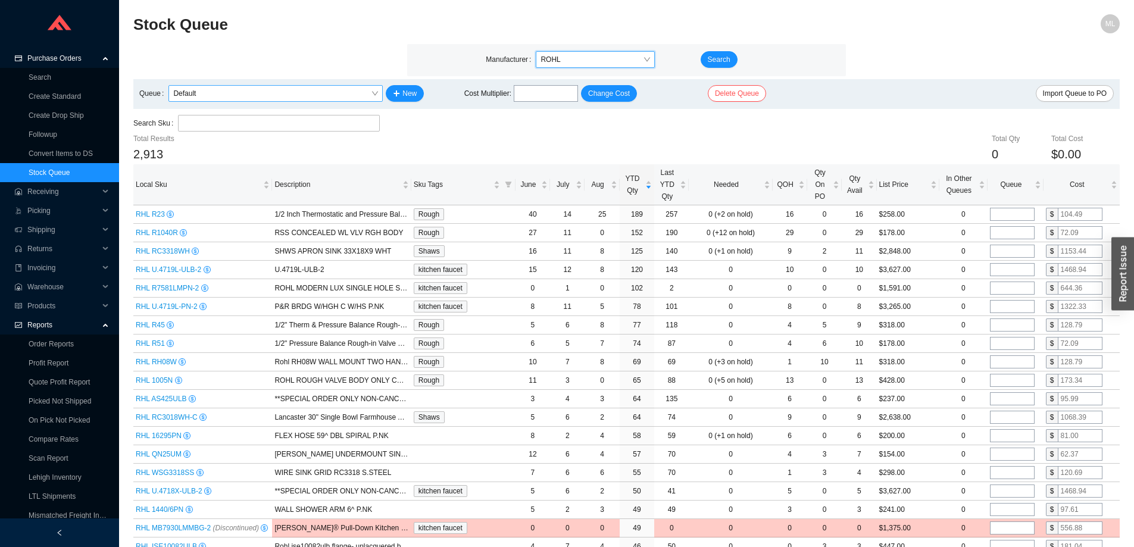
click at [255, 91] on span "Default" at bounding box center [275, 93] width 205 height 15
click at [405, 90] on span "New" at bounding box center [409, 94] width 14 height 12
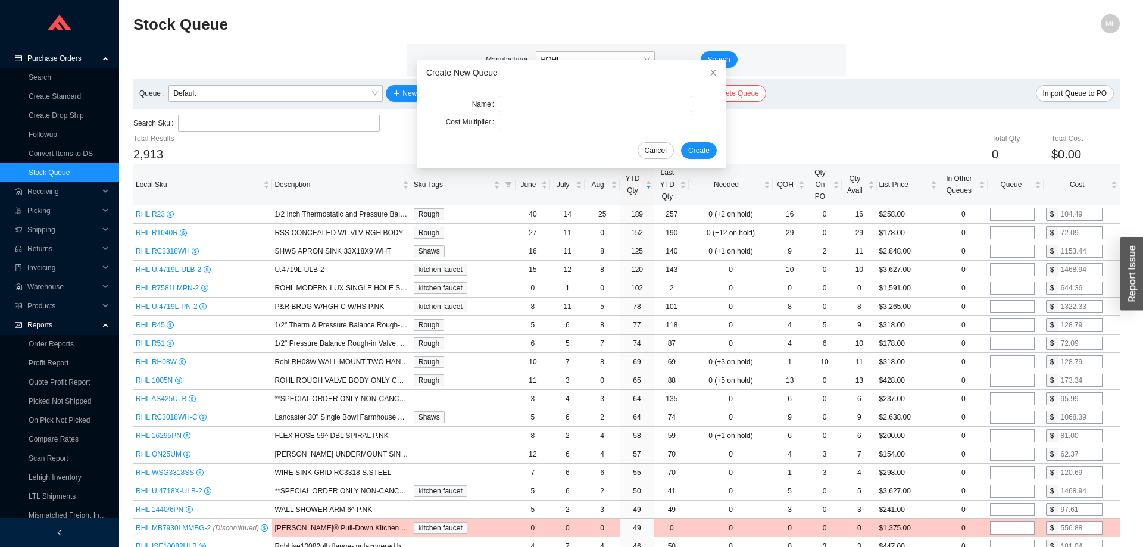
click at [520, 101] on input "text" at bounding box center [595, 104] width 193 height 17
type input "mordys que"
click at [688, 145] on span "Create" at bounding box center [698, 151] width 21 height 12
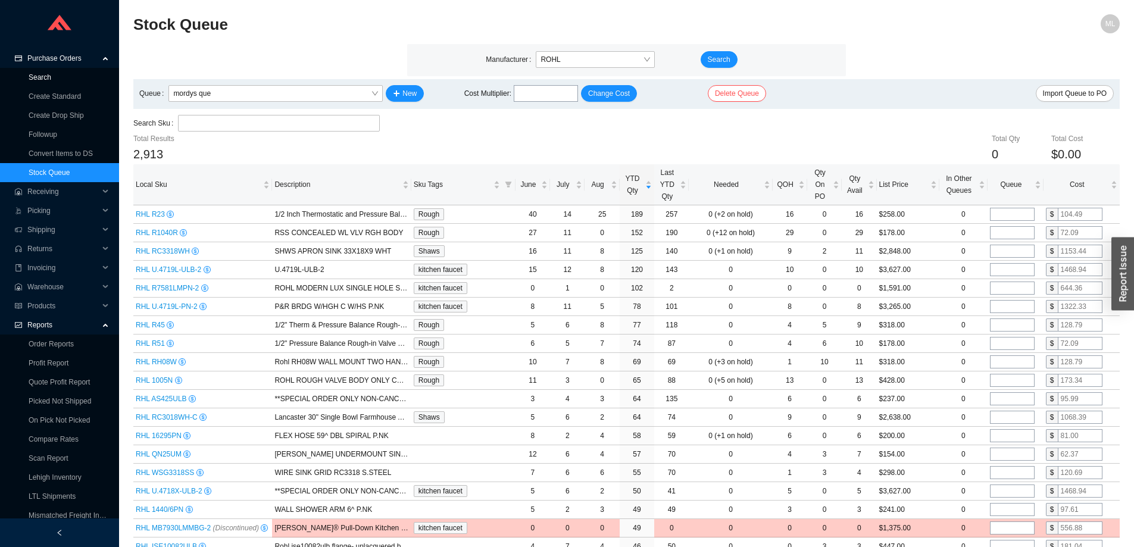
click at [43, 74] on link "Search" at bounding box center [40, 77] width 23 height 8
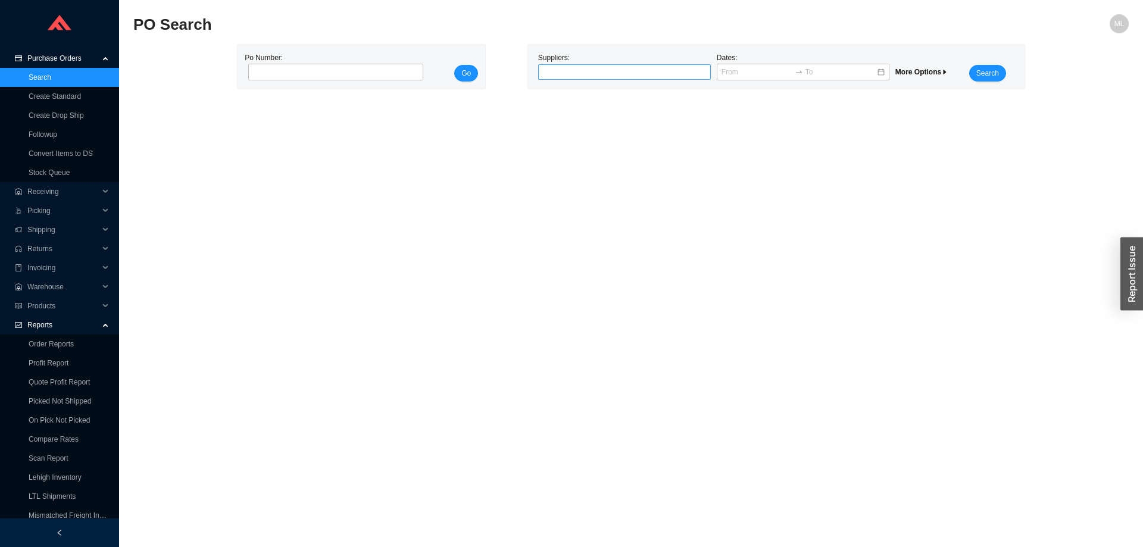
click at [560, 74] on div at bounding box center [620, 72] width 158 height 12
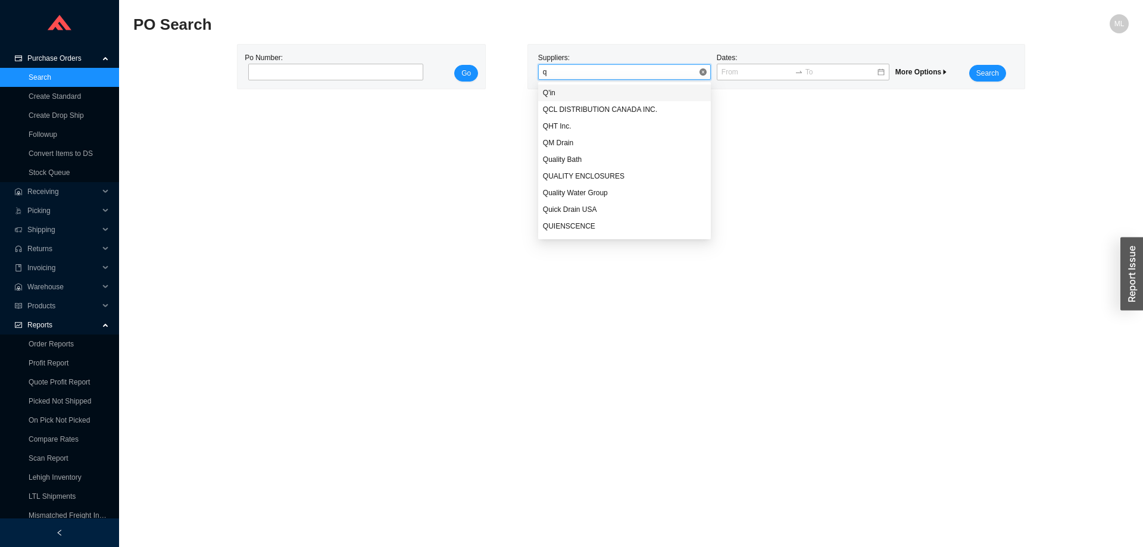
type input "qm"
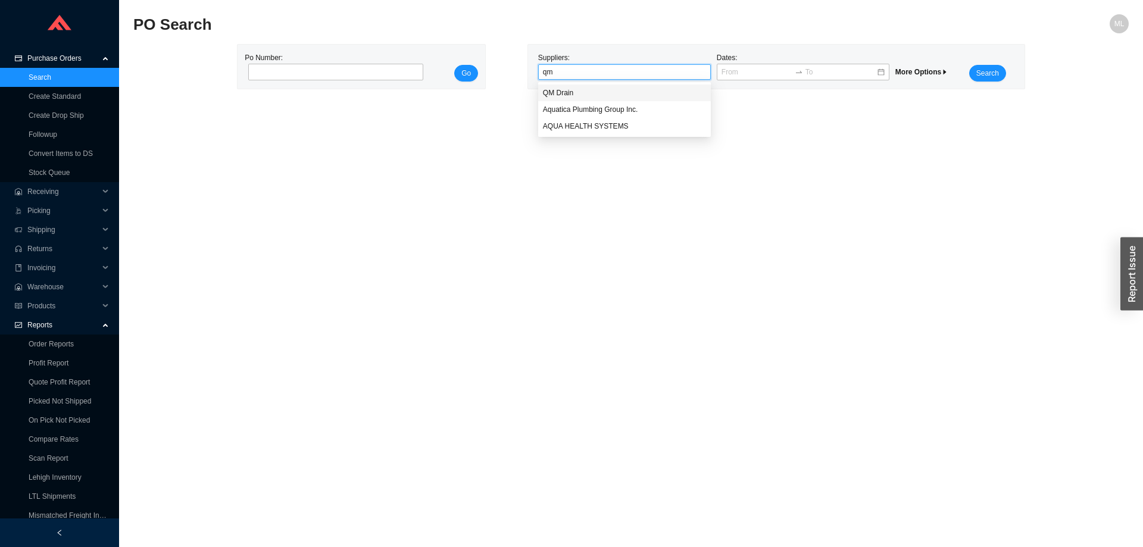
click at [563, 88] on div "QM Drain" at bounding box center [624, 93] width 163 height 11
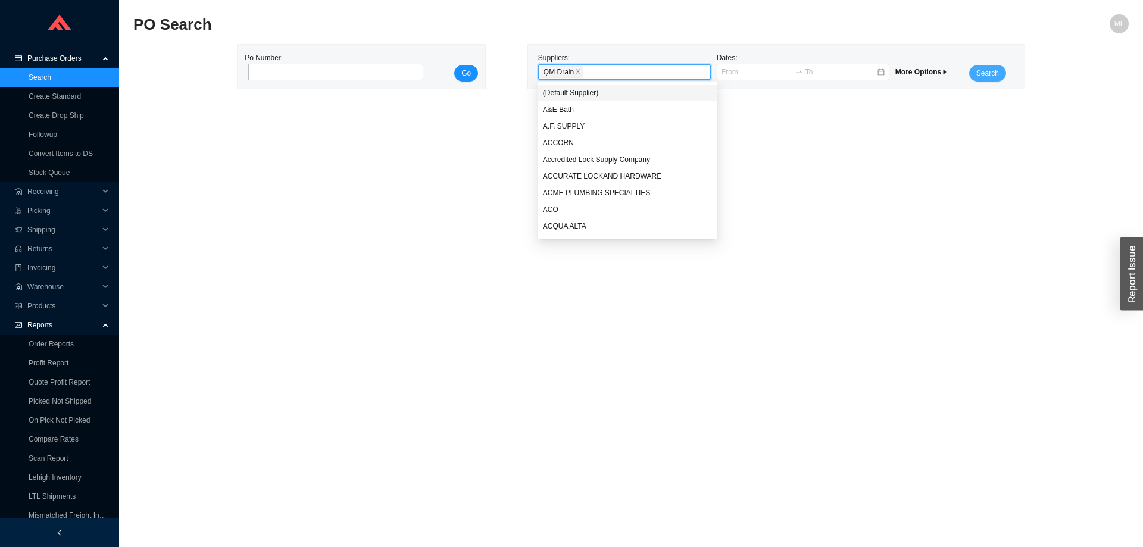
click at [997, 68] on span "Search" at bounding box center [987, 73] width 23 height 12
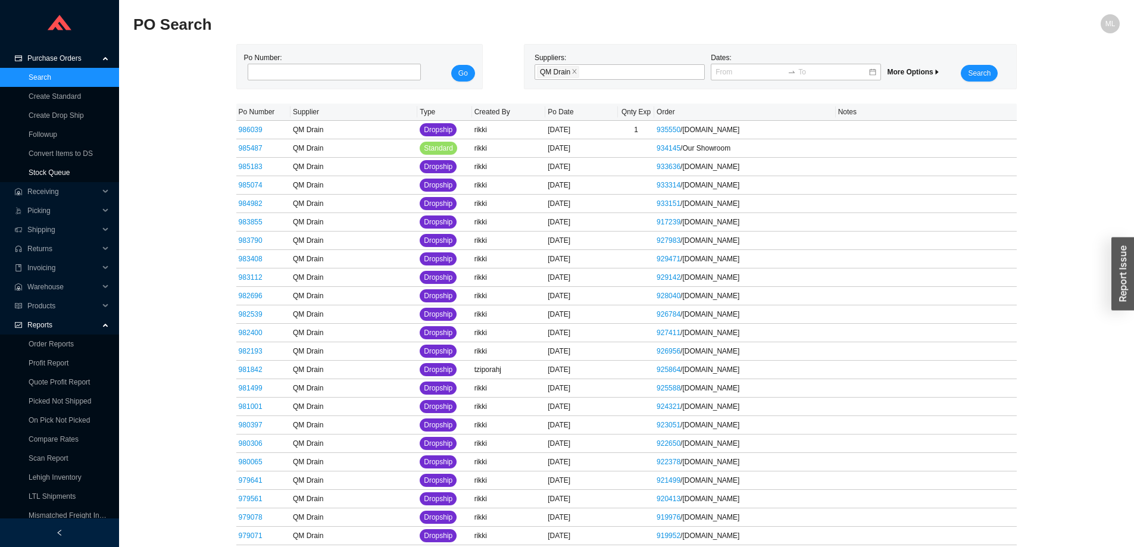
click at [55, 168] on link "Stock Queue" at bounding box center [49, 172] width 41 height 8
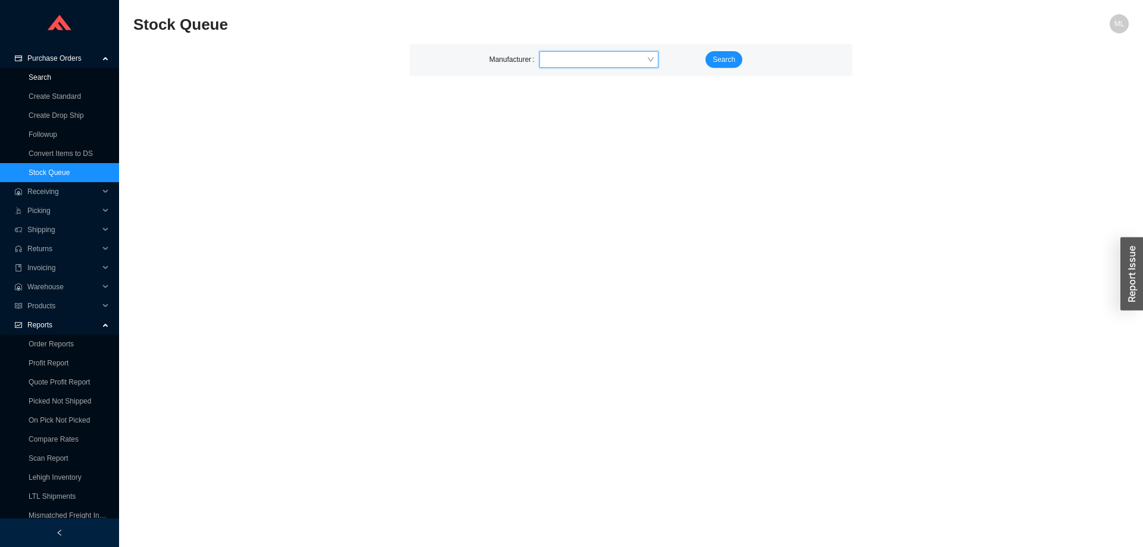
click at [43, 74] on link "Search" at bounding box center [40, 77] width 23 height 8
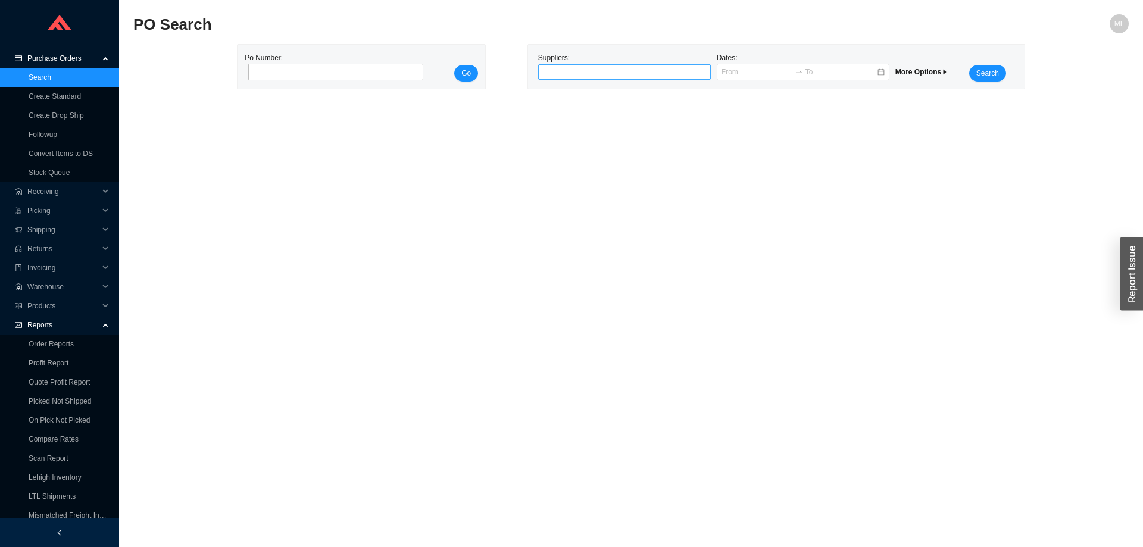
click at [572, 72] on div at bounding box center [620, 72] width 158 height 12
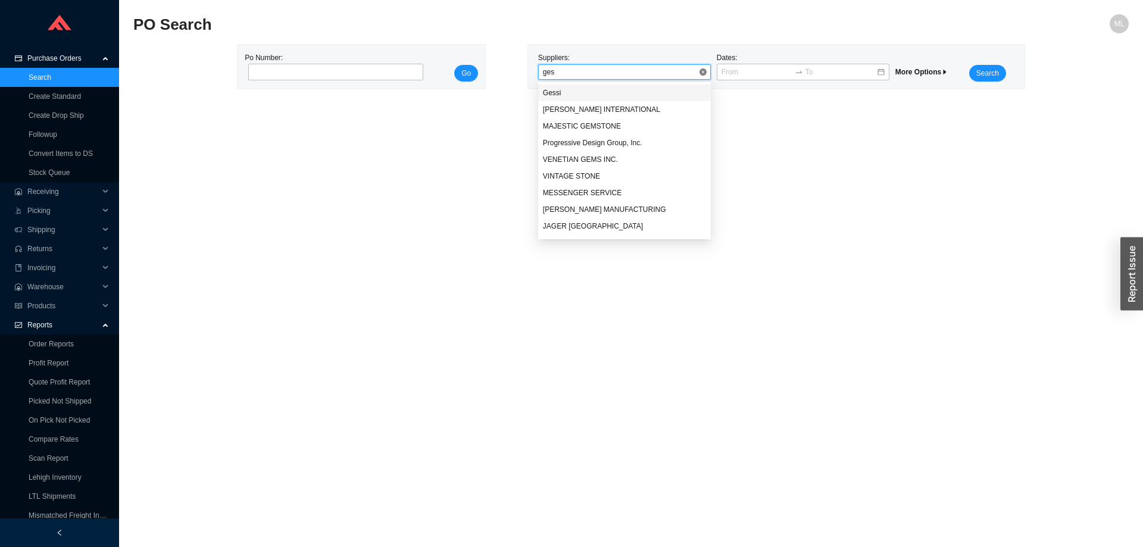
type input "gess"
click at [563, 90] on div "Gessi" at bounding box center [624, 93] width 163 height 11
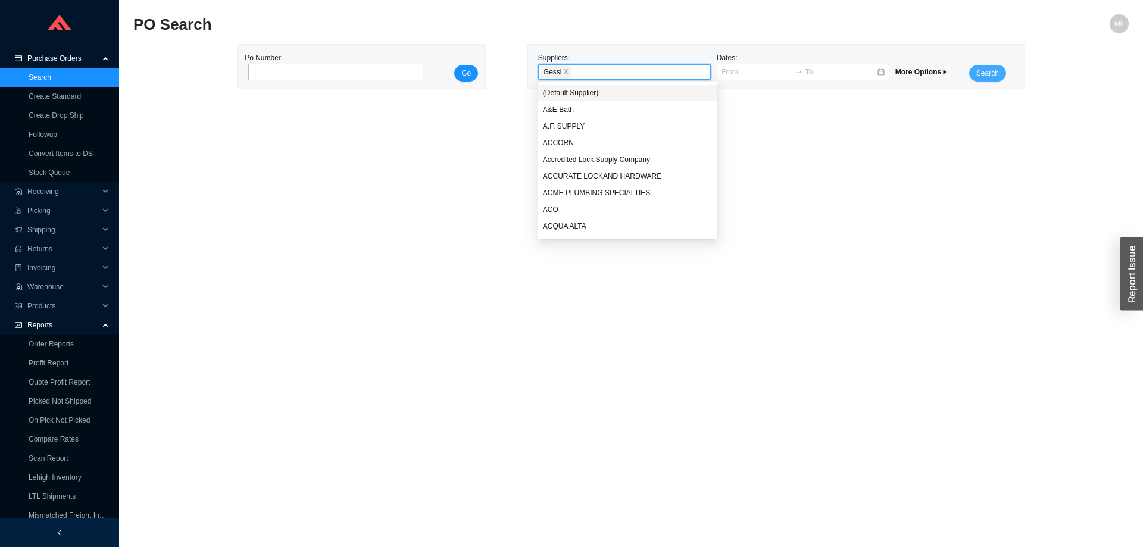
click at [978, 68] on span "Search" at bounding box center [987, 73] width 23 height 12
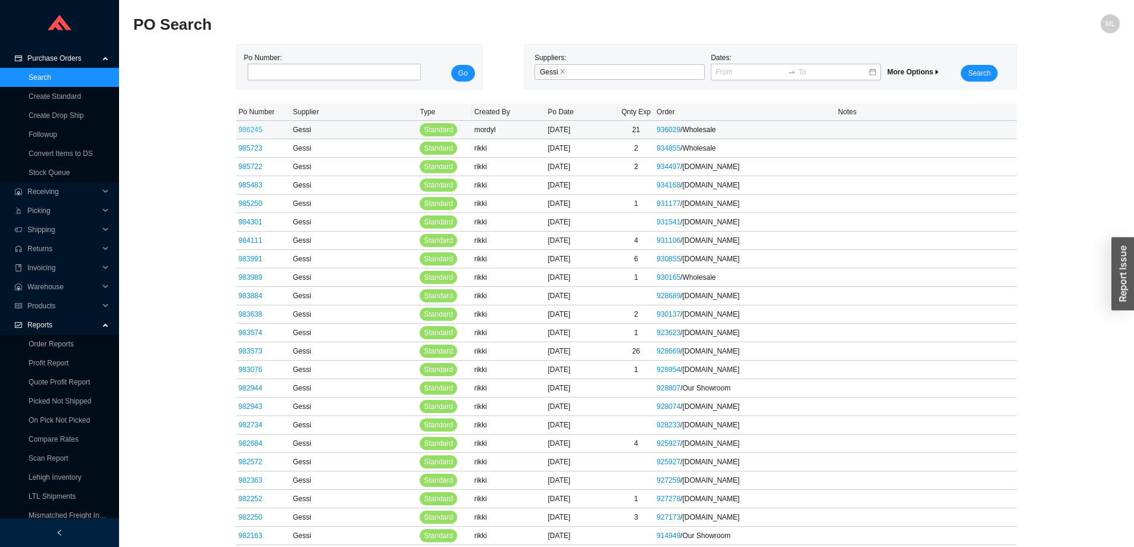
click at [254, 127] on link "986245" at bounding box center [251, 130] width 24 height 8
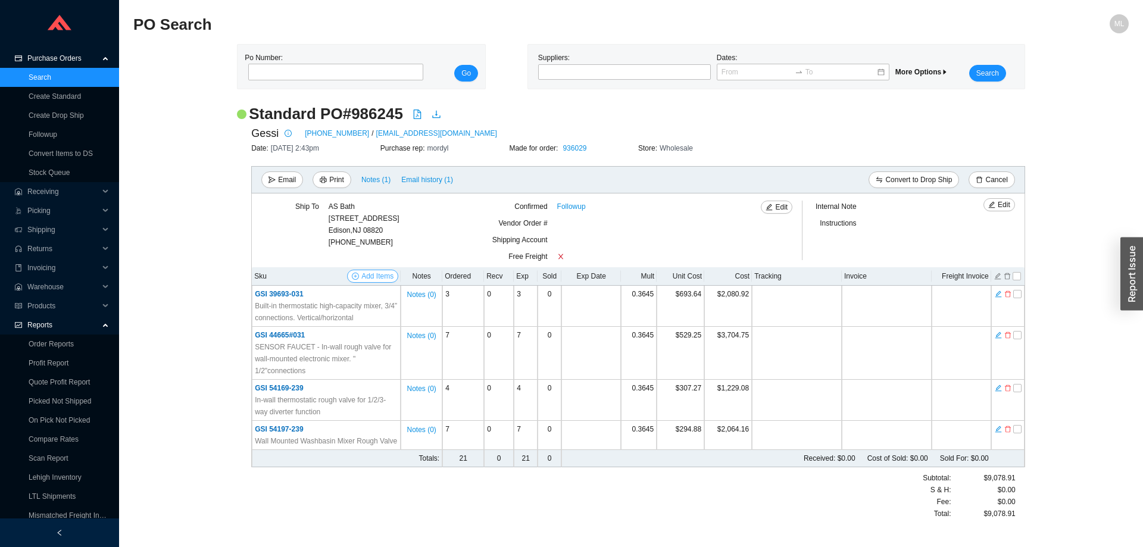
click at [364, 277] on span "Add Items" at bounding box center [377, 276] width 32 height 12
select select "625"
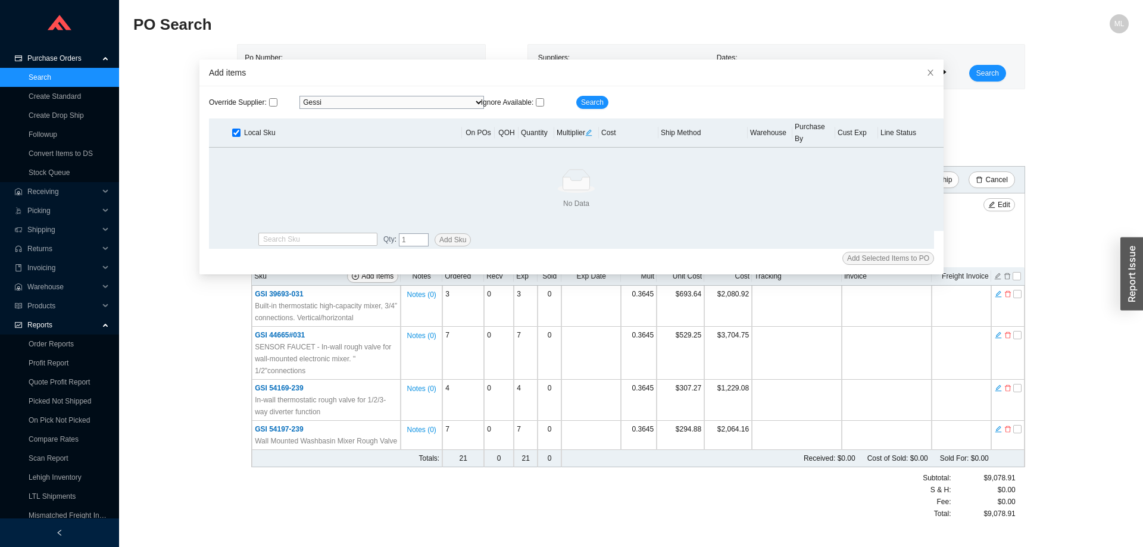
click at [1035, 123] on div "Standard PO # 986245 Gessi 714-808-0099 / cs.northamerica@gessi.com Date: 8/25/…" at bounding box center [630, 318] width 995 height 428
click at [917, 67] on span "Close" at bounding box center [930, 73] width 26 height 26
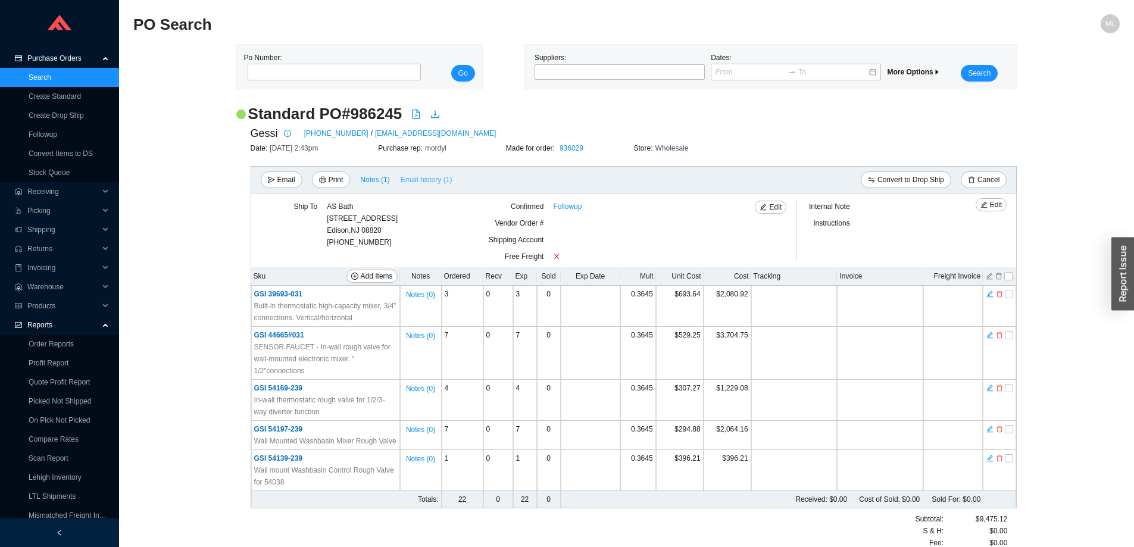
click at [422, 179] on span "Email history (1)" at bounding box center [427, 180] width 52 height 12
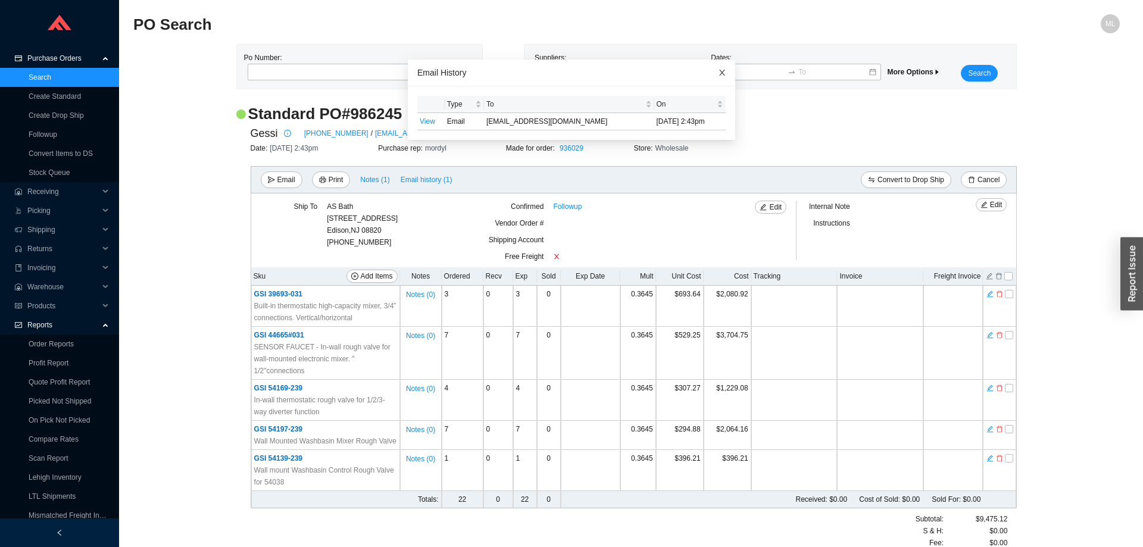
click at [716, 68] on span "Close" at bounding box center [722, 73] width 26 height 26
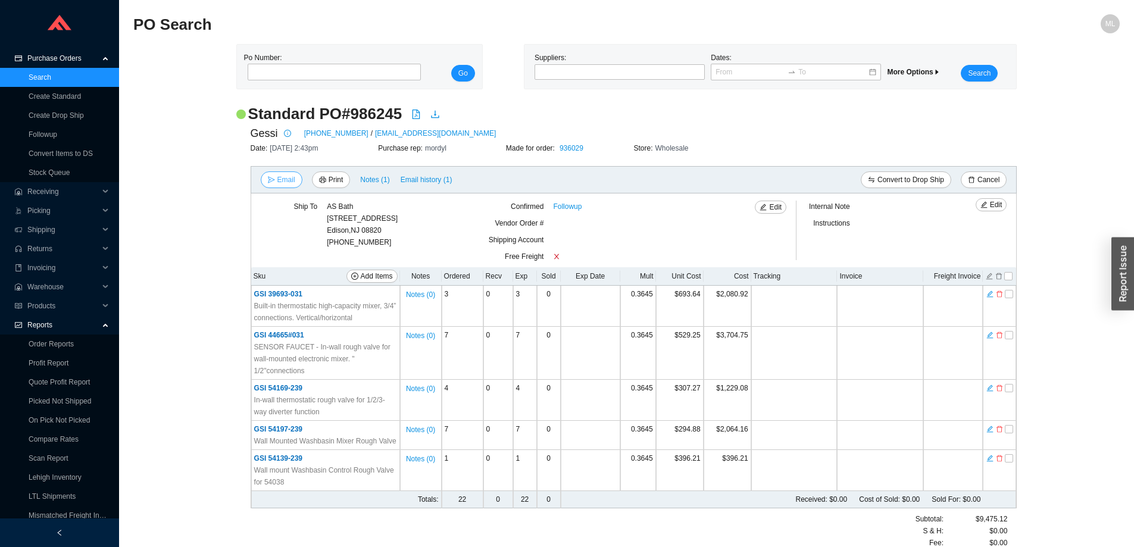
click at [286, 179] on span "Email" at bounding box center [286, 180] width 18 height 12
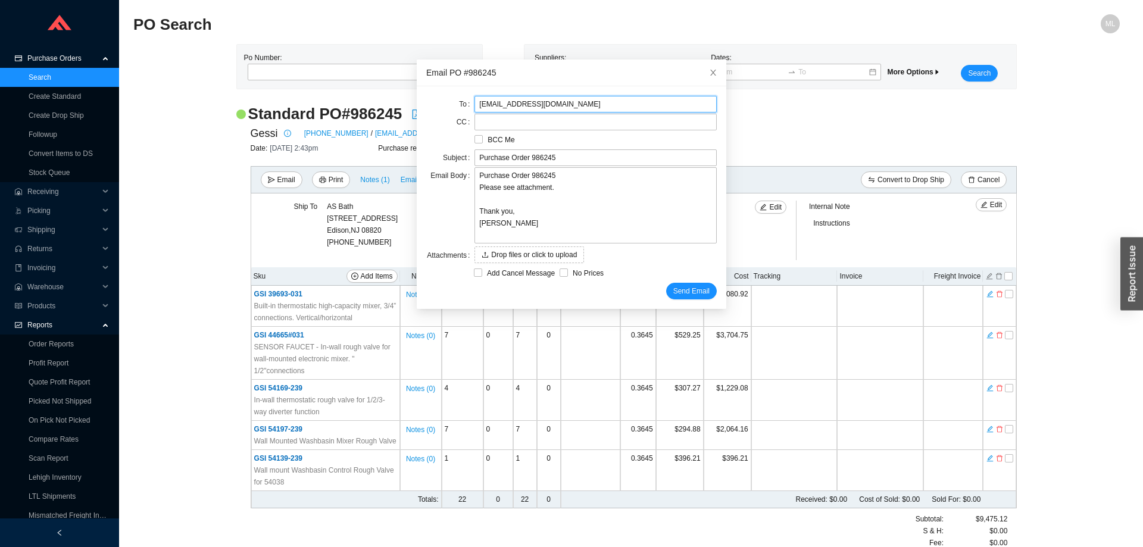
drag, startPoint x: 582, startPoint y: 104, endPoint x: 423, endPoint y: 105, distance: 159.0
click at [426, 105] on div "To cs.northamerica@gessi.com" at bounding box center [571, 104] width 291 height 17
type input "sammy@homeandstone.com"
click at [563, 154] on input "Purchase Order 986245" at bounding box center [596, 157] width 242 height 17
type input "Purchase Order 986245 revised"
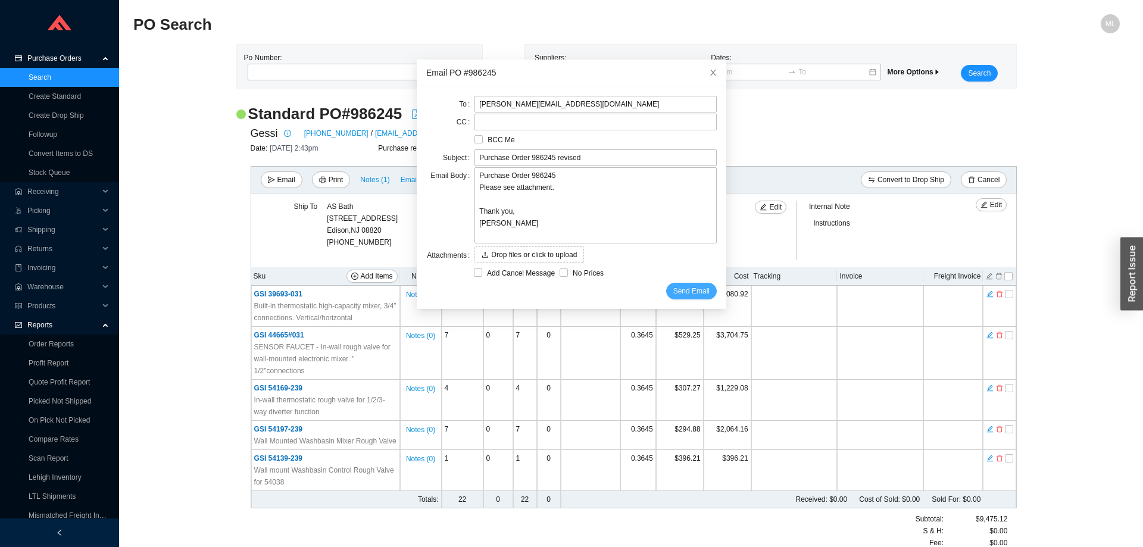
click at [675, 286] on span "Send Email" at bounding box center [691, 291] width 36 height 12
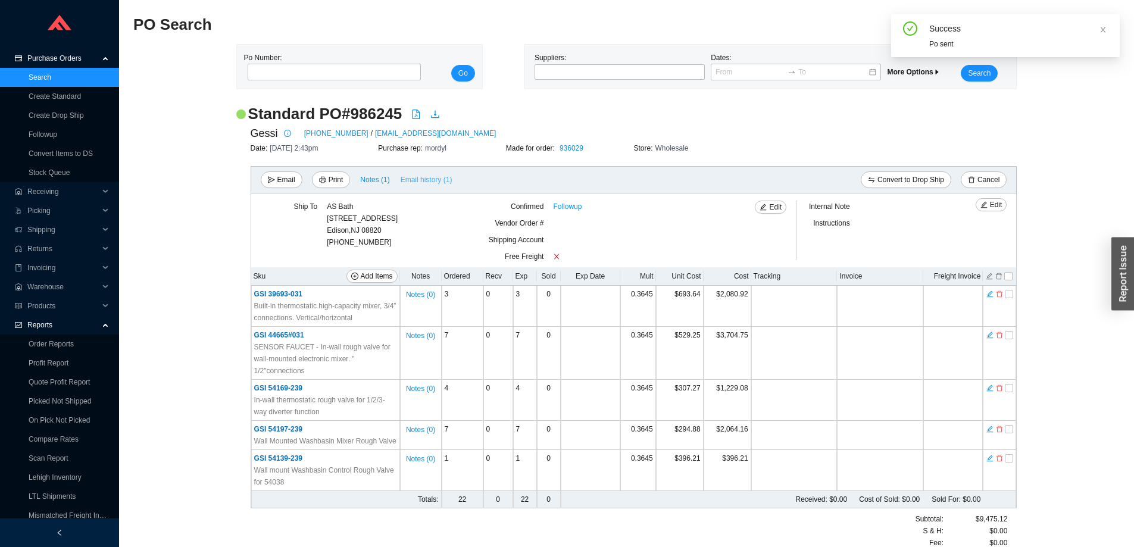
click at [421, 176] on span "Email history (1)" at bounding box center [427, 180] width 52 height 12
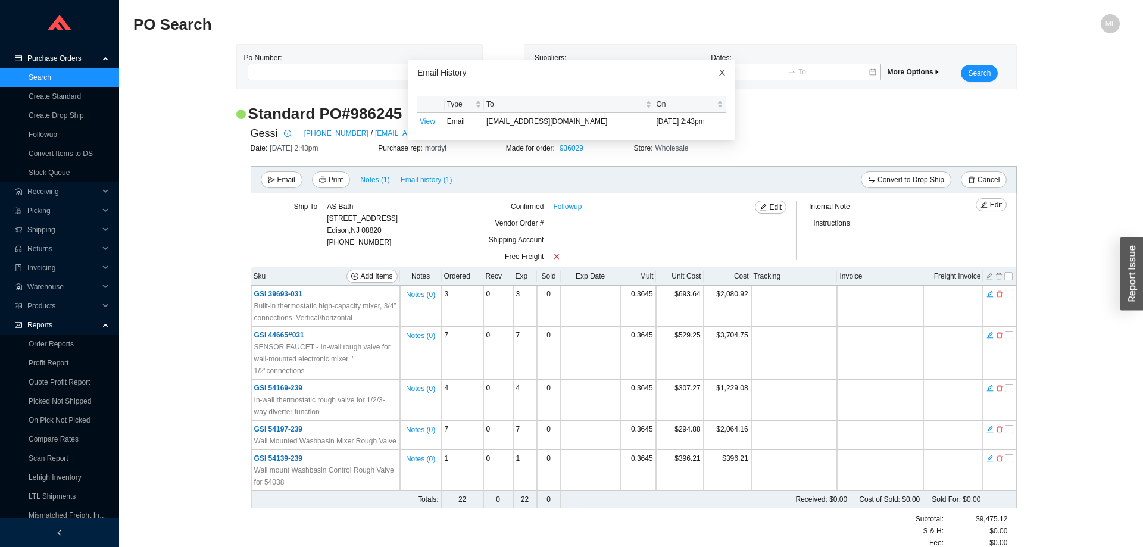
click at [719, 71] on icon "close" at bounding box center [722, 73] width 6 height 6
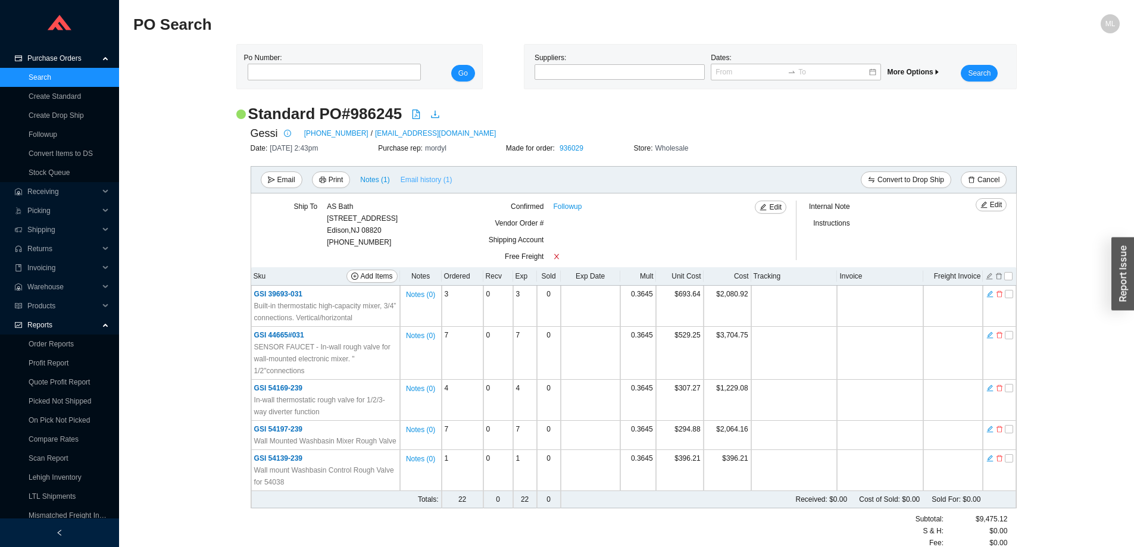
click at [420, 181] on span "Email history (1)" at bounding box center [427, 180] width 52 height 12
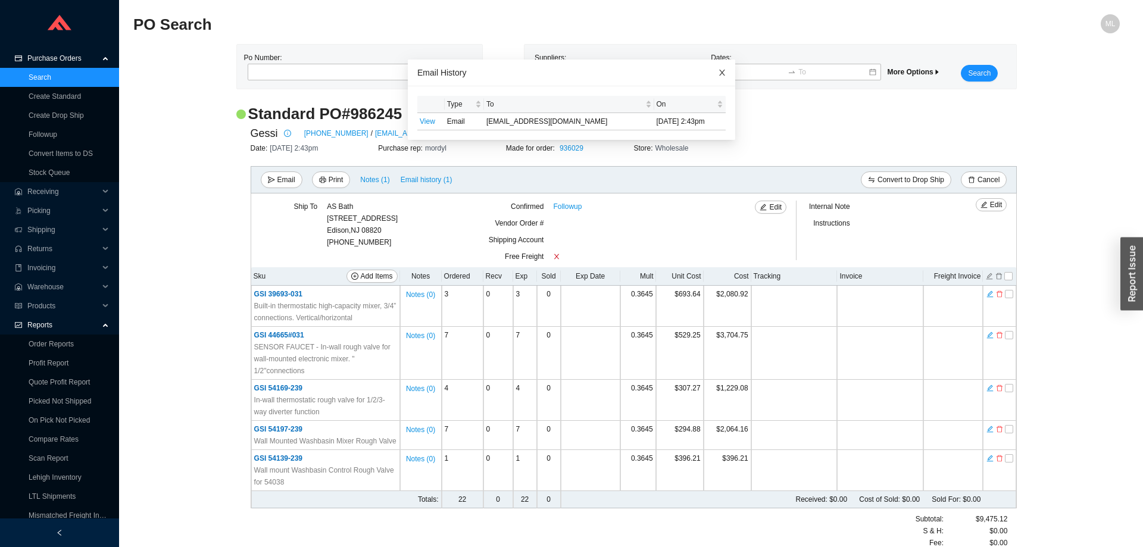
click at [718, 73] on icon "close" at bounding box center [722, 72] width 8 height 8
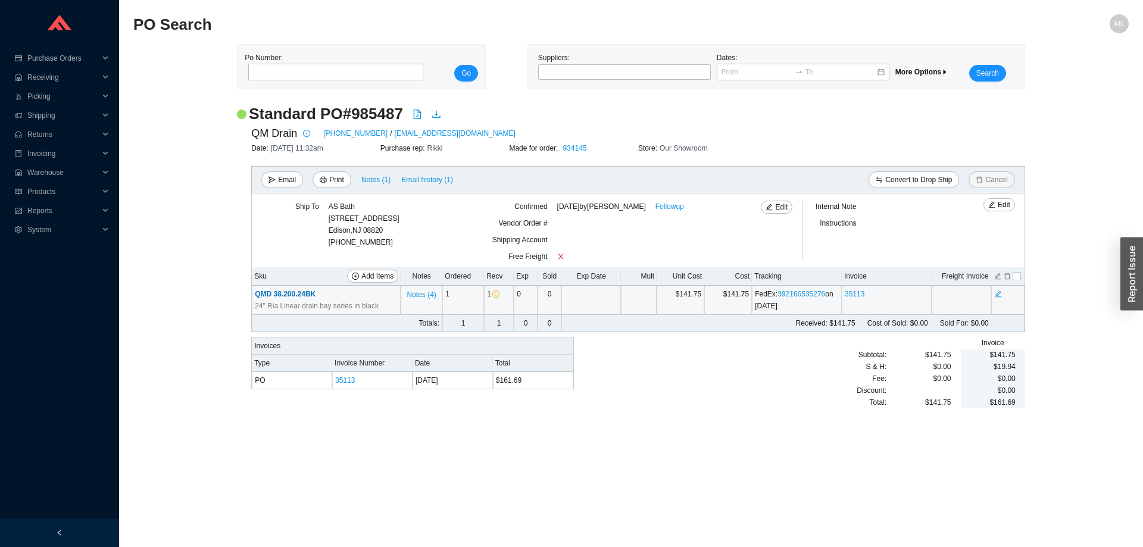
click at [303, 292] on span "QMD 38.200.24BK" at bounding box center [285, 294] width 61 height 8
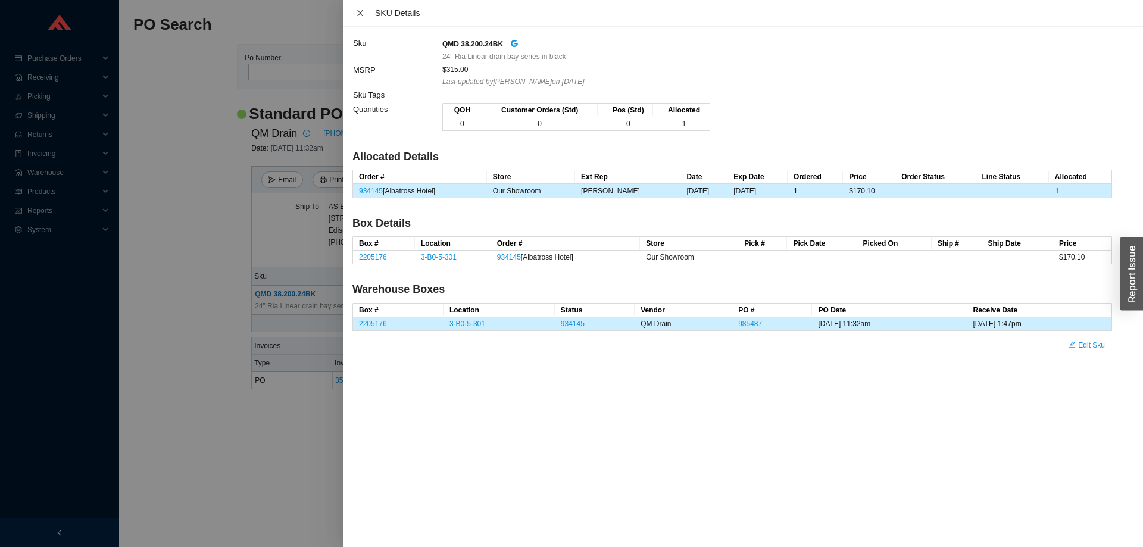
click at [360, 11] on icon "close" at bounding box center [360, 13] width 8 height 8
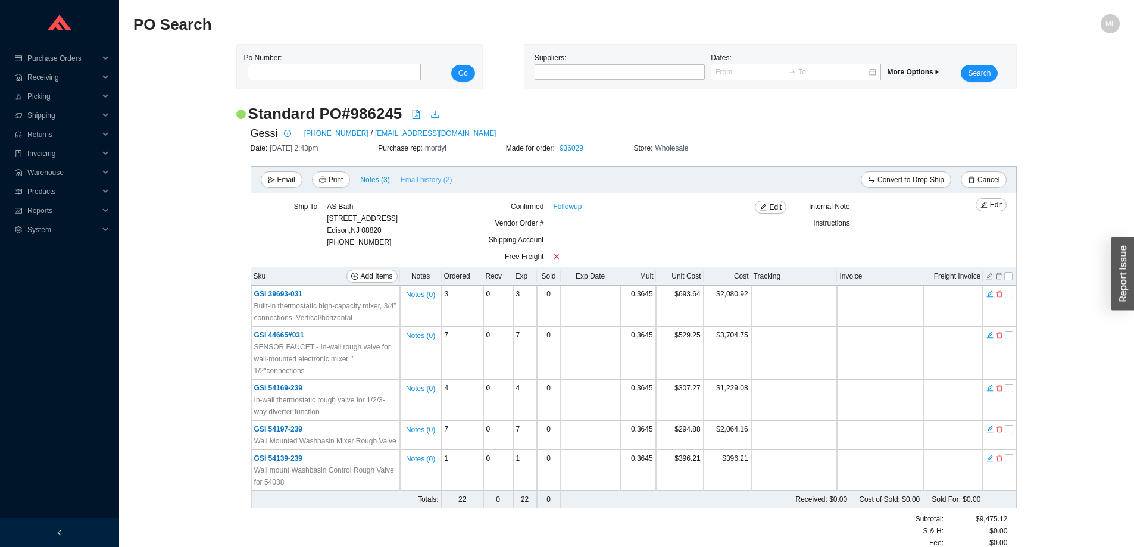
click at [412, 180] on span "Email history (2)" at bounding box center [427, 180] width 52 height 12
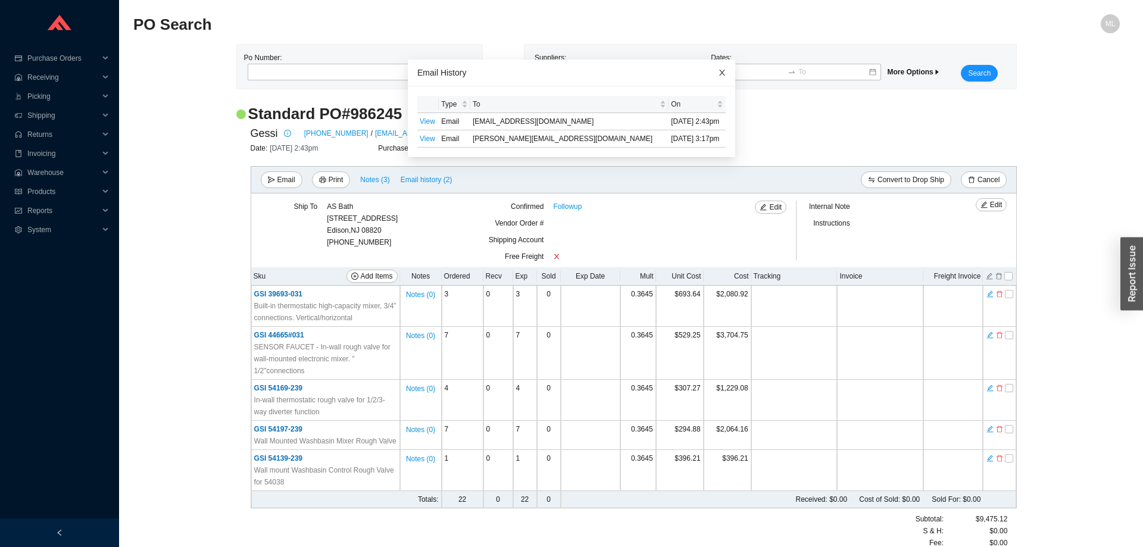
click at [718, 68] on icon "close" at bounding box center [722, 72] width 8 height 8
